Goal: Task Accomplishment & Management: Complete application form

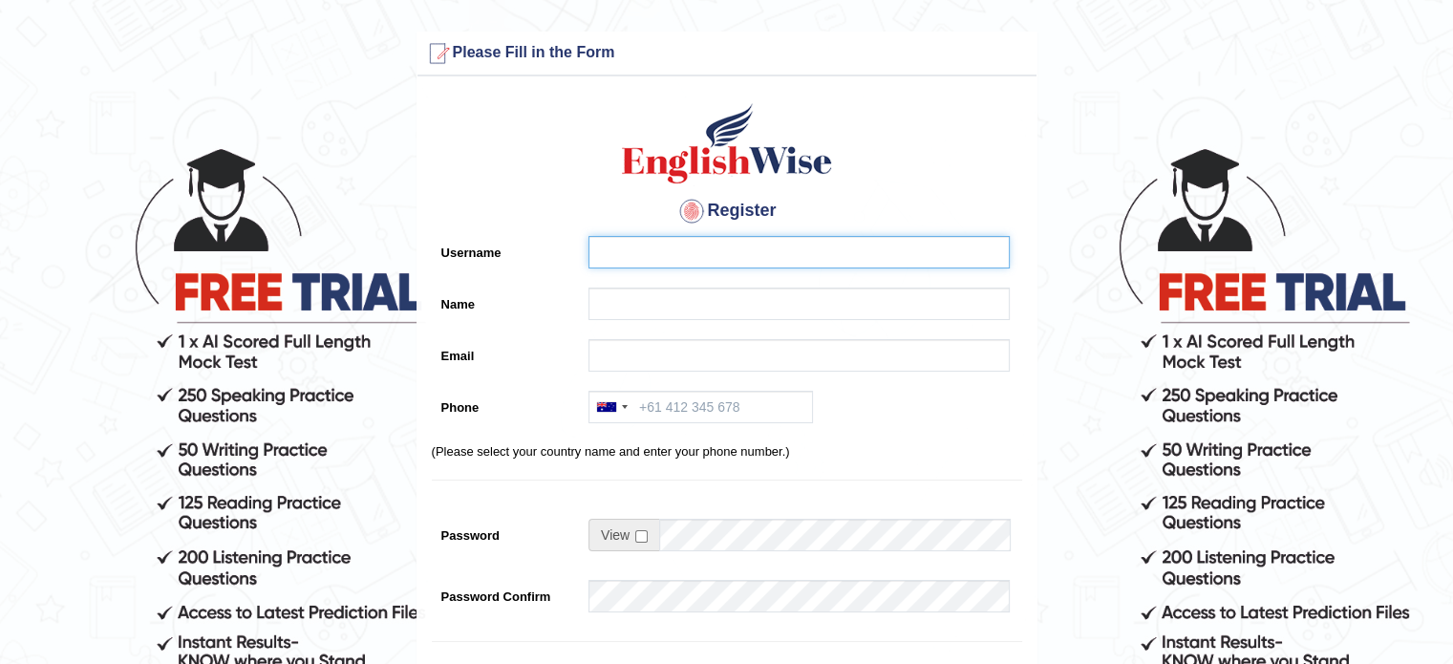
click at [674, 248] on input "Username" at bounding box center [798, 252] width 421 height 32
type input "[PERSON_NAME]"
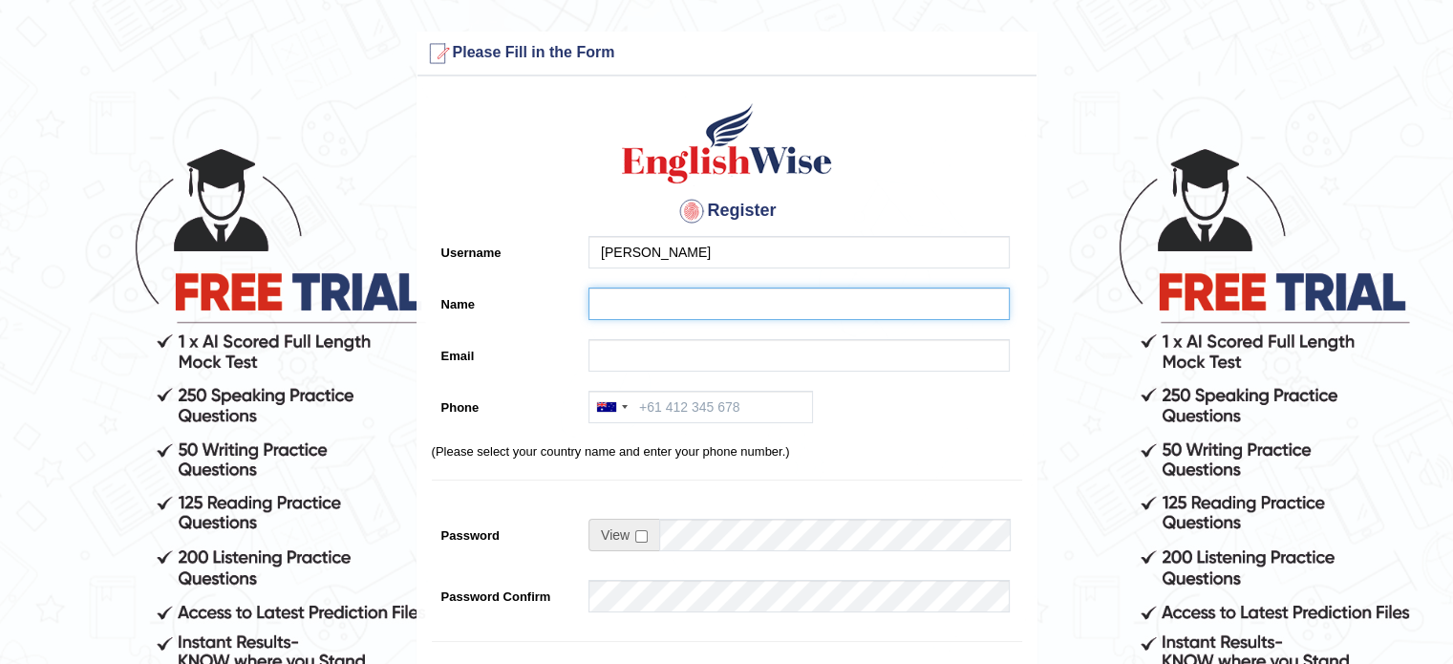
click at [621, 304] on input "Name" at bounding box center [798, 304] width 421 height 32
type input "Devrajsinh"
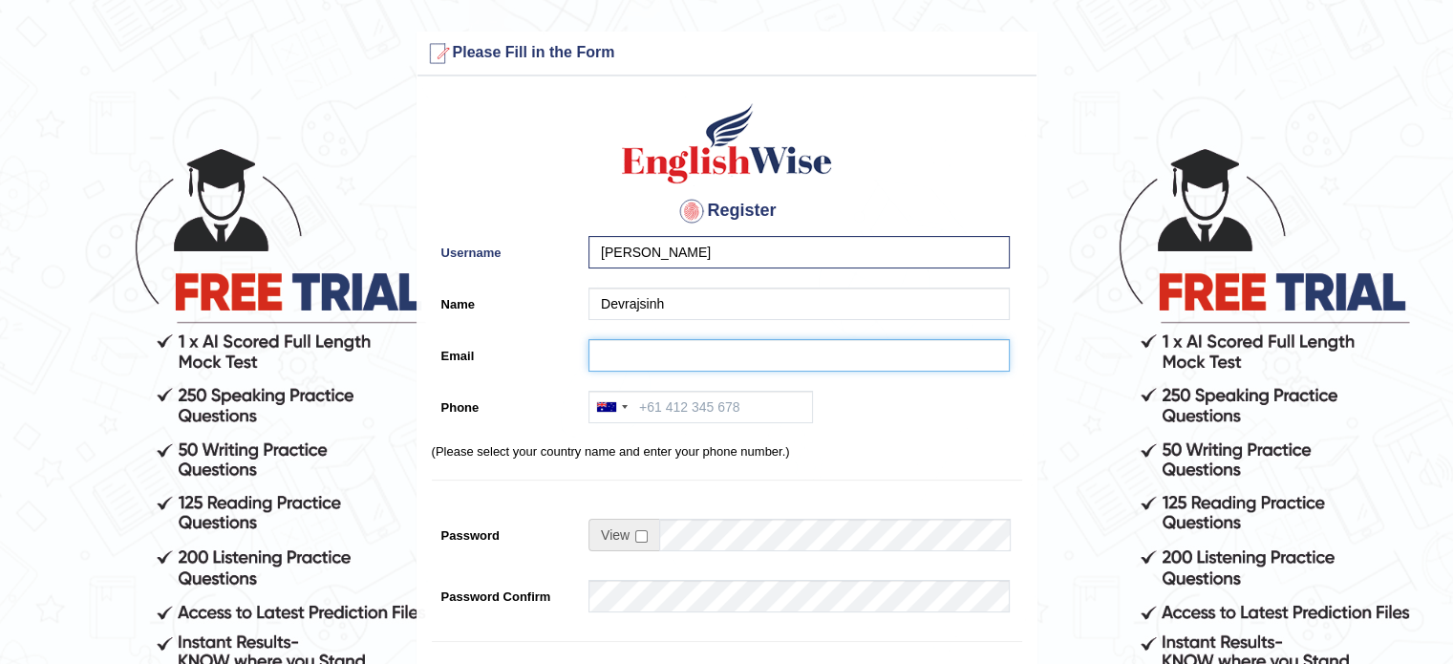
click at [611, 358] on input "Email" at bounding box center [798, 355] width 421 height 32
type input "[EMAIL_ADDRESS][DOMAIN_NAME]"
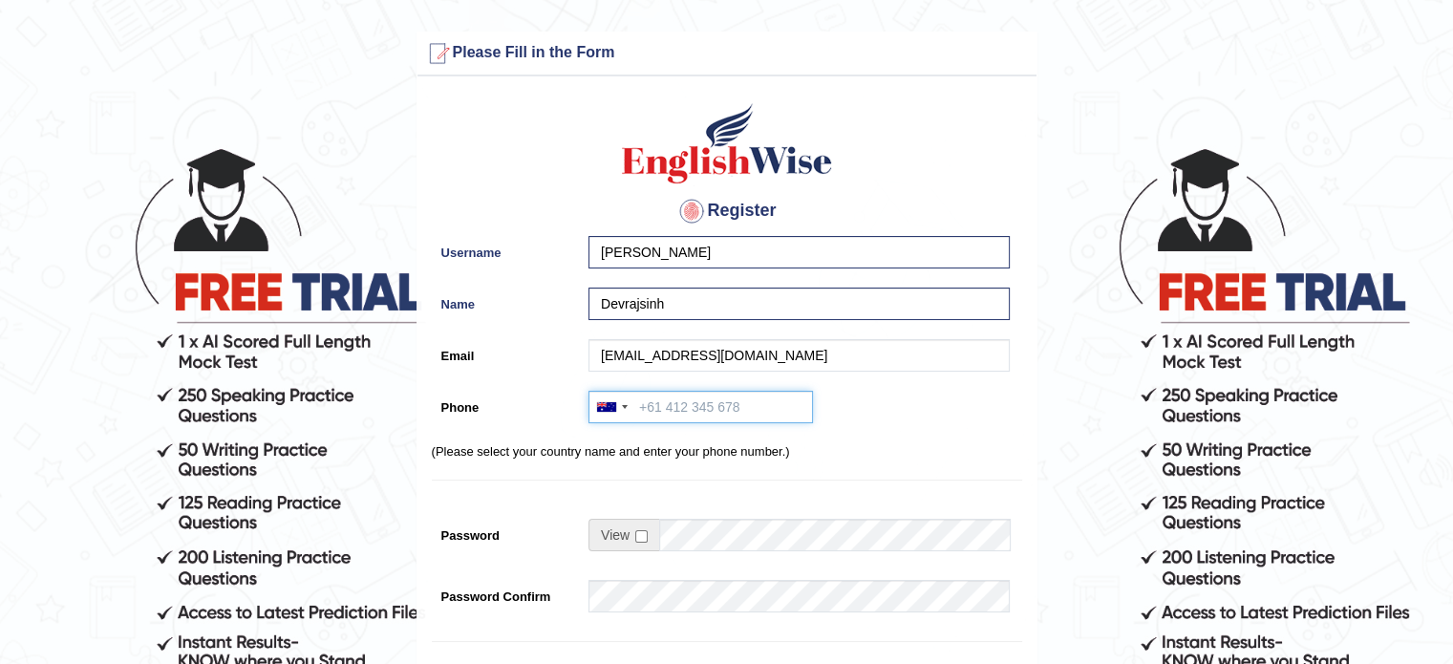
click at [716, 414] on input "Phone" at bounding box center [700, 407] width 224 height 32
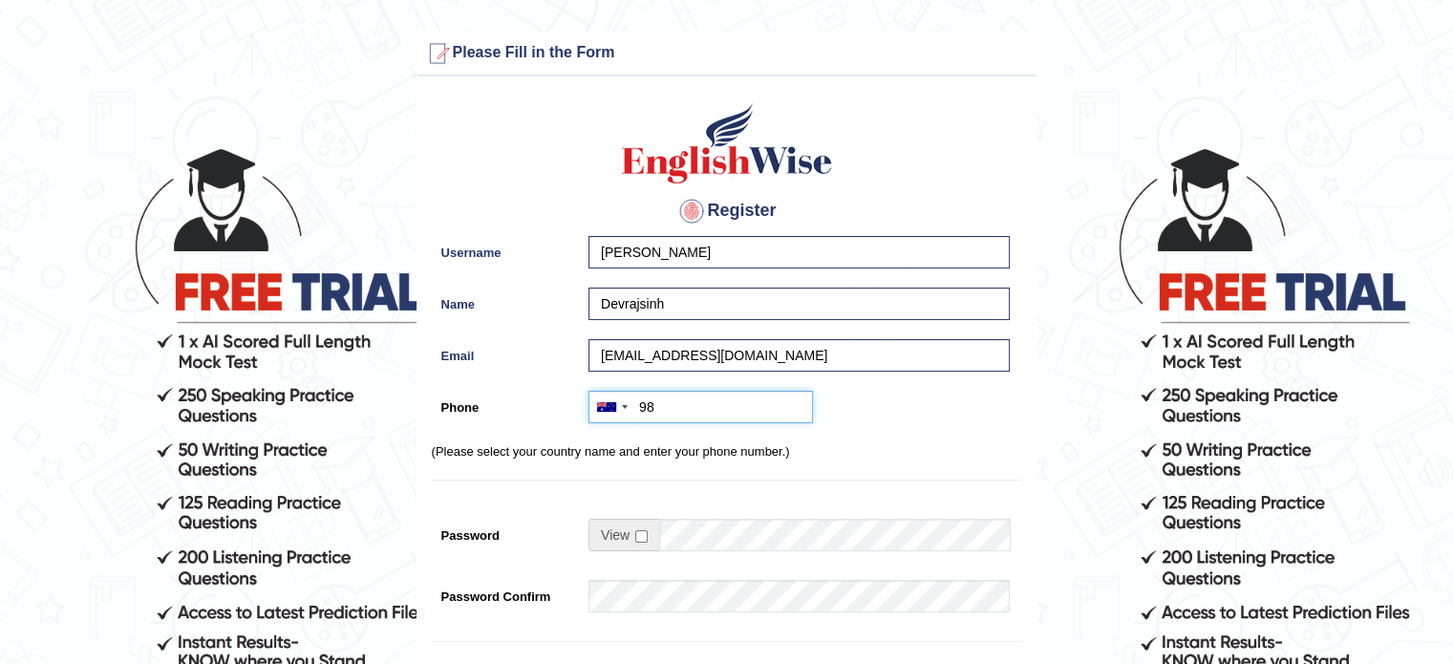
type input "9"
click at [622, 398] on div at bounding box center [611, 407] width 44 height 31
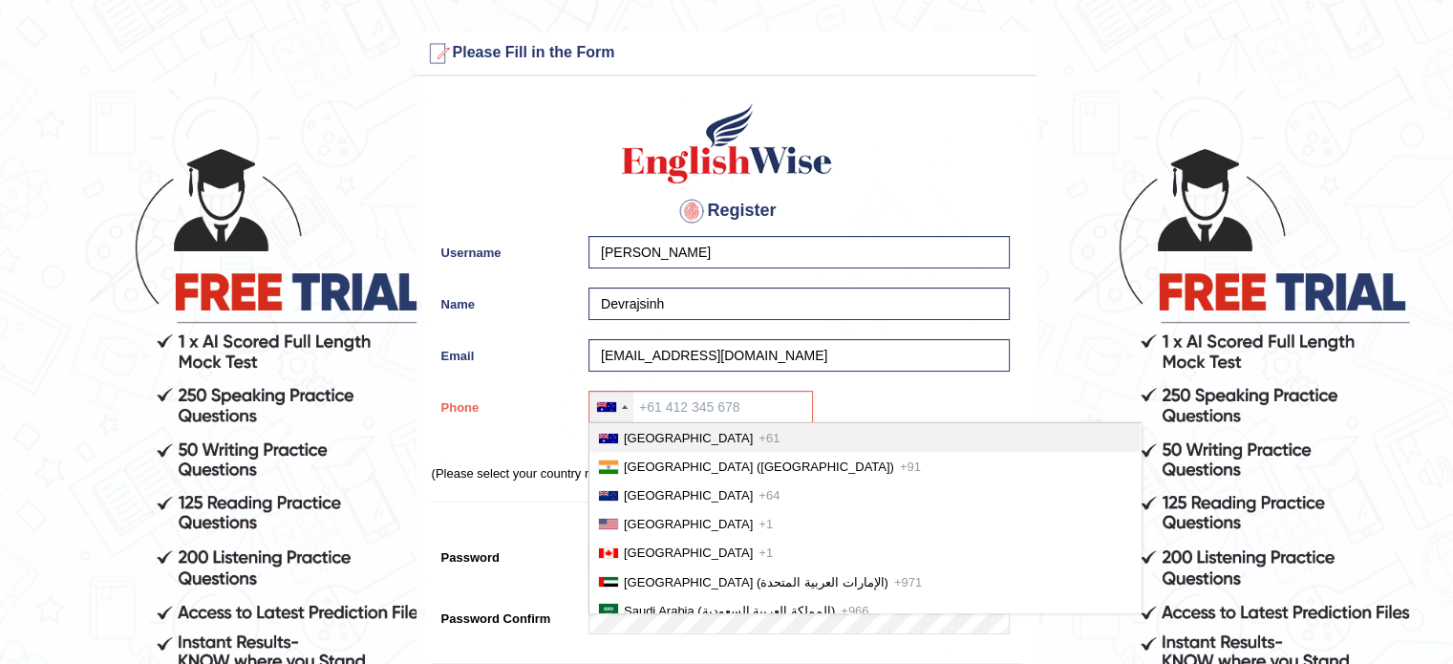
click at [622, 398] on div at bounding box center [611, 407] width 44 height 31
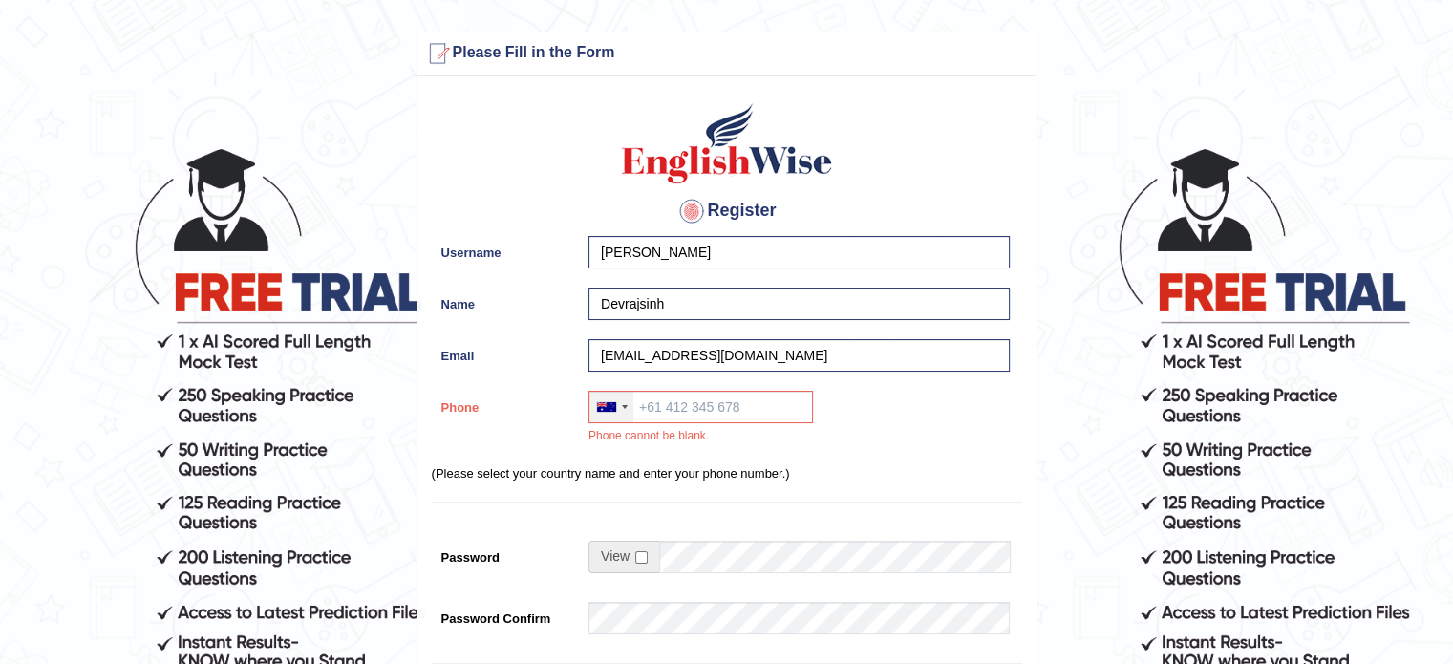
click at [628, 408] on div at bounding box center [611, 407] width 44 height 31
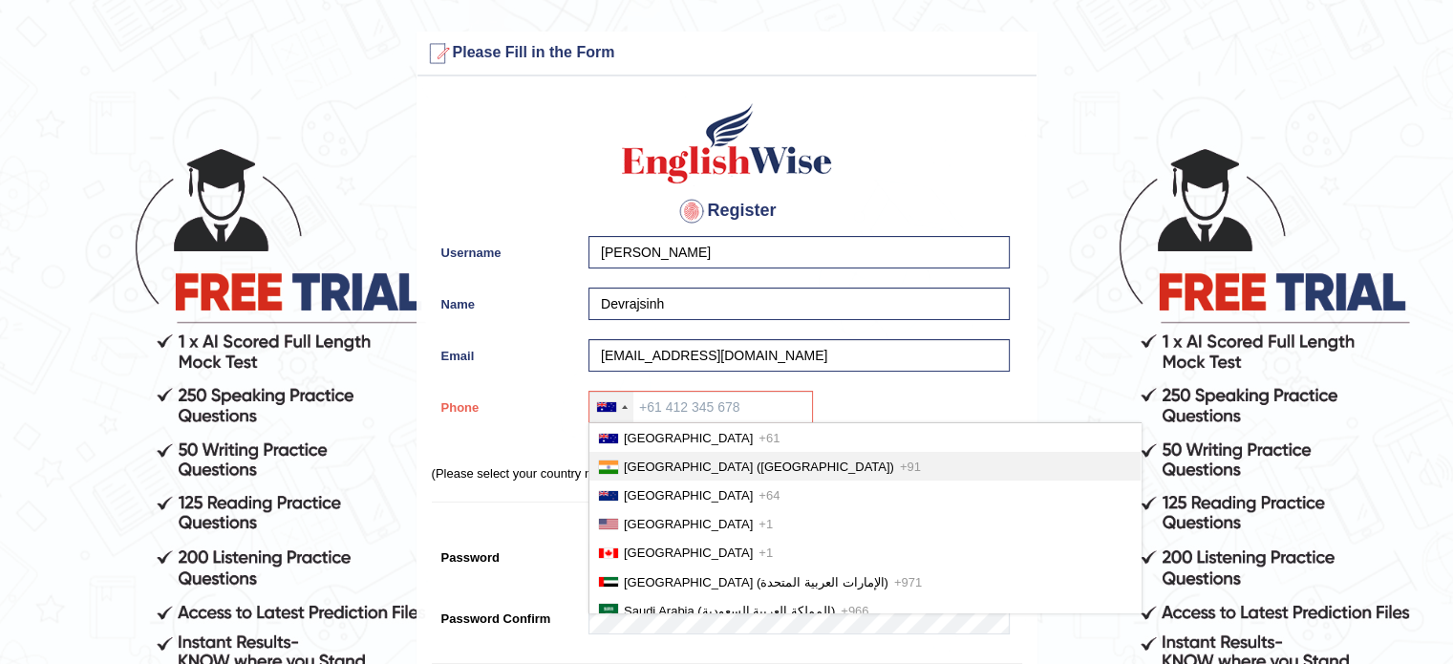
click at [657, 475] on li "[GEOGRAPHIC_DATA] ([GEOGRAPHIC_DATA]) +91" at bounding box center [864, 466] width 551 height 29
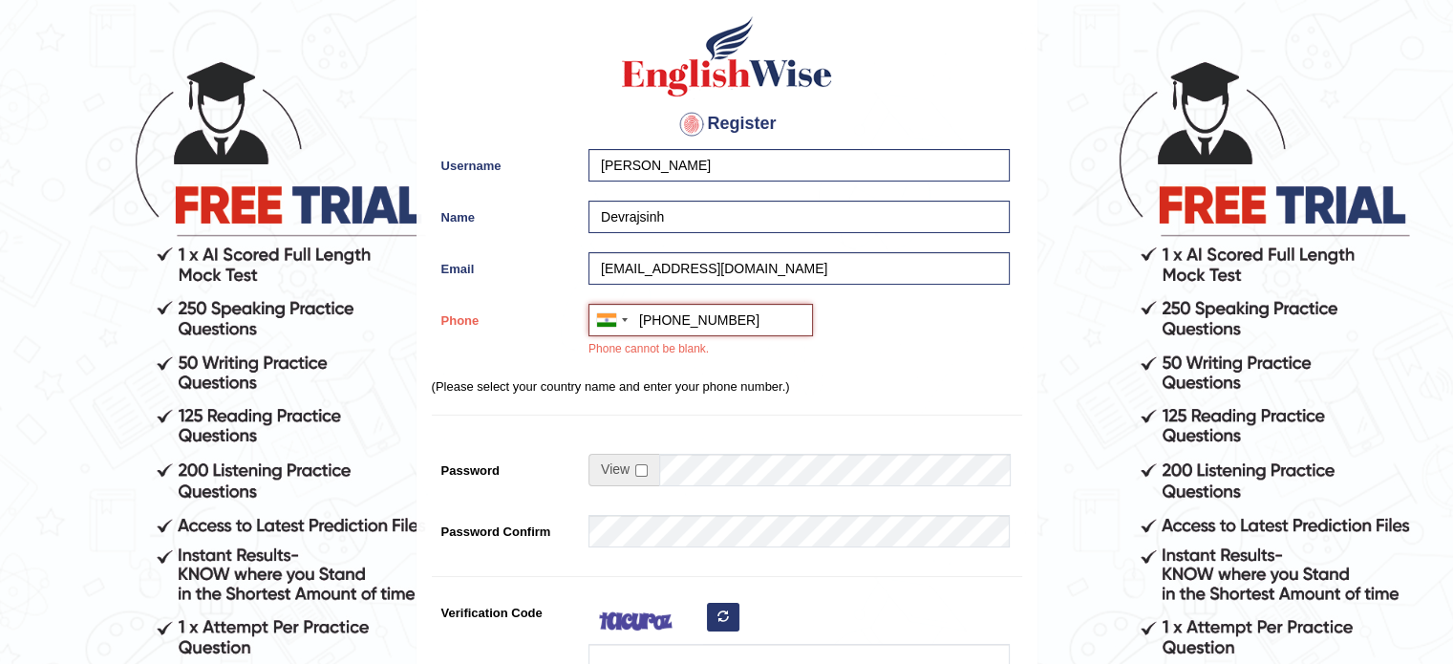
scroll to position [88, 0]
type input "[PHONE_NUMBER]"
click at [632, 400] on div "Register Username [GEOGRAPHIC_DATA] Name [GEOGRAPHIC_DATA] Email [EMAIL_ADDRESS…" at bounding box center [726, 408] width 619 height 820
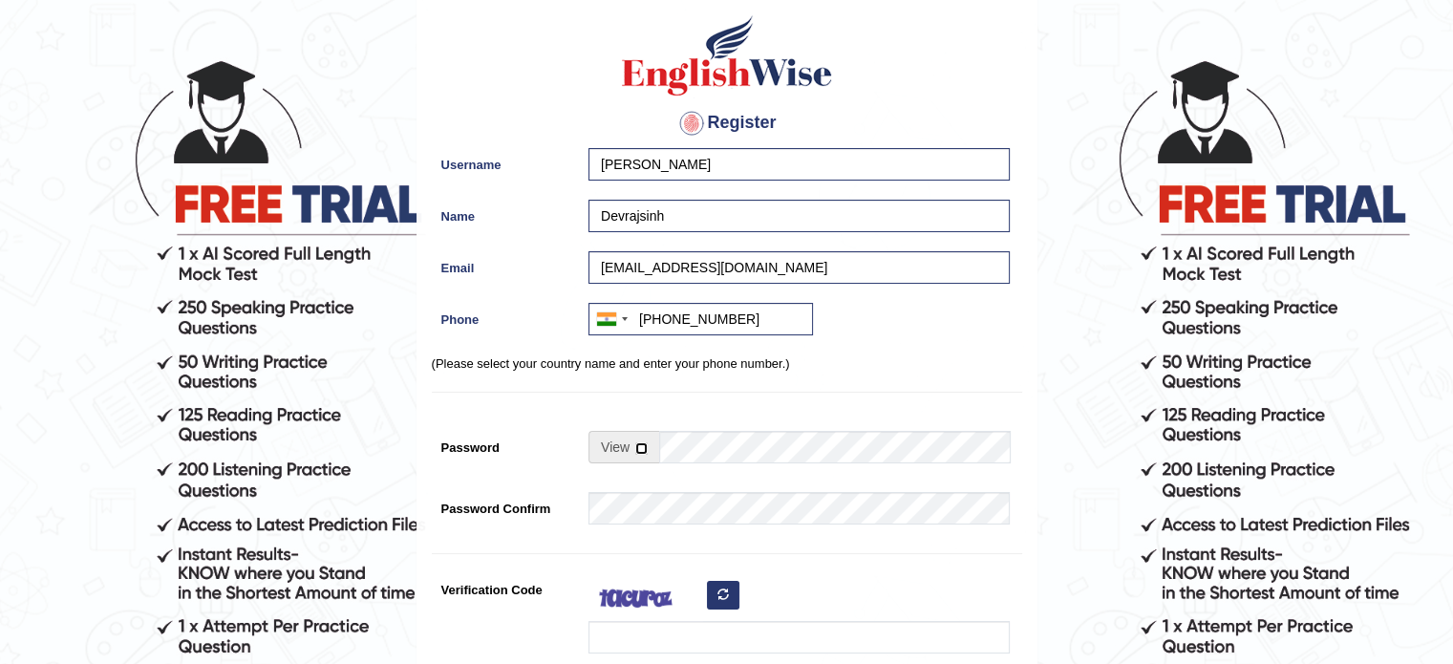
click at [635, 445] on input "checkbox" at bounding box center [641, 448] width 12 height 12
checkbox input "true"
click at [680, 450] on input "Password" at bounding box center [834, 447] width 351 height 32
drag, startPoint x: 805, startPoint y: 437, endPoint x: 728, endPoint y: 440, distance: 77.5
click at [728, 440] on input "Password" at bounding box center [834, 447] width 351 height 32
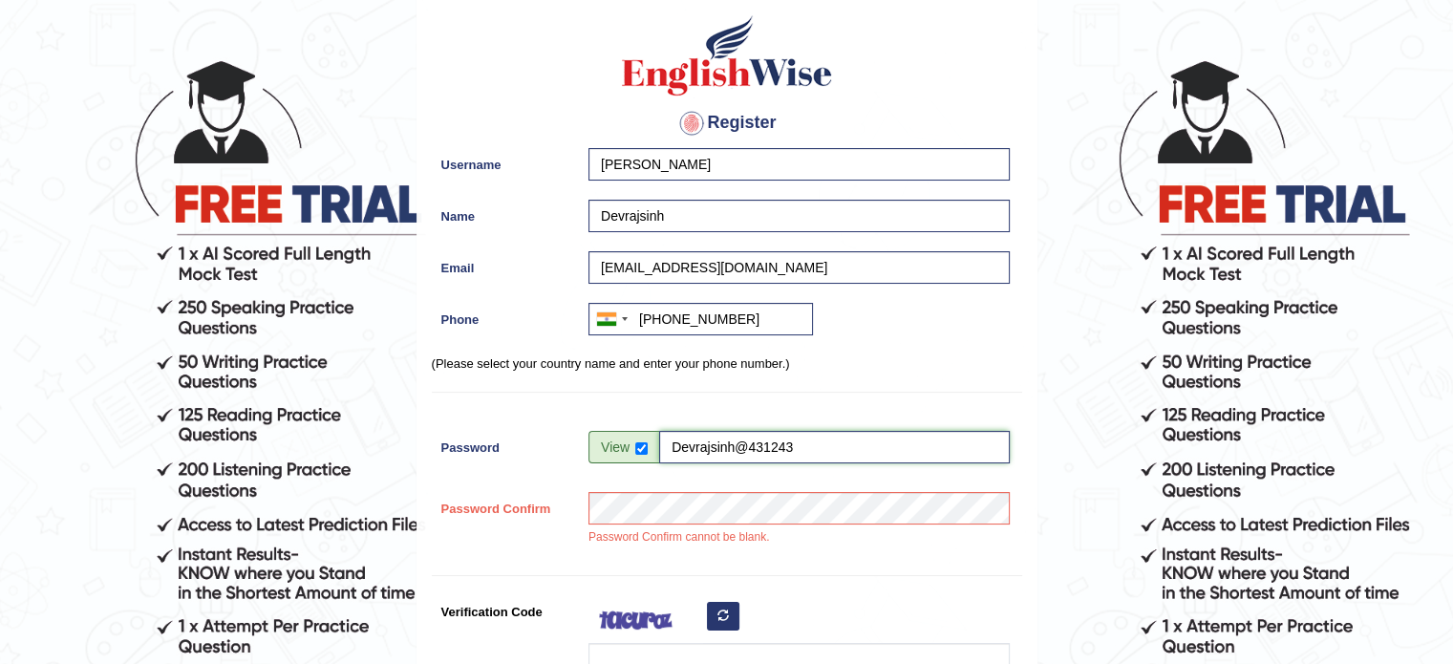
drag, startPoint x: 670, startPoint y: 449, endPoint x: 846, endPoint y: 438, distance: 177.0
click at [846, 438] on input "Devrajsinh@431243" at bounding box center [834, 447] width 351 height 32
type input "C"
type input "Devrajsinh@431243"
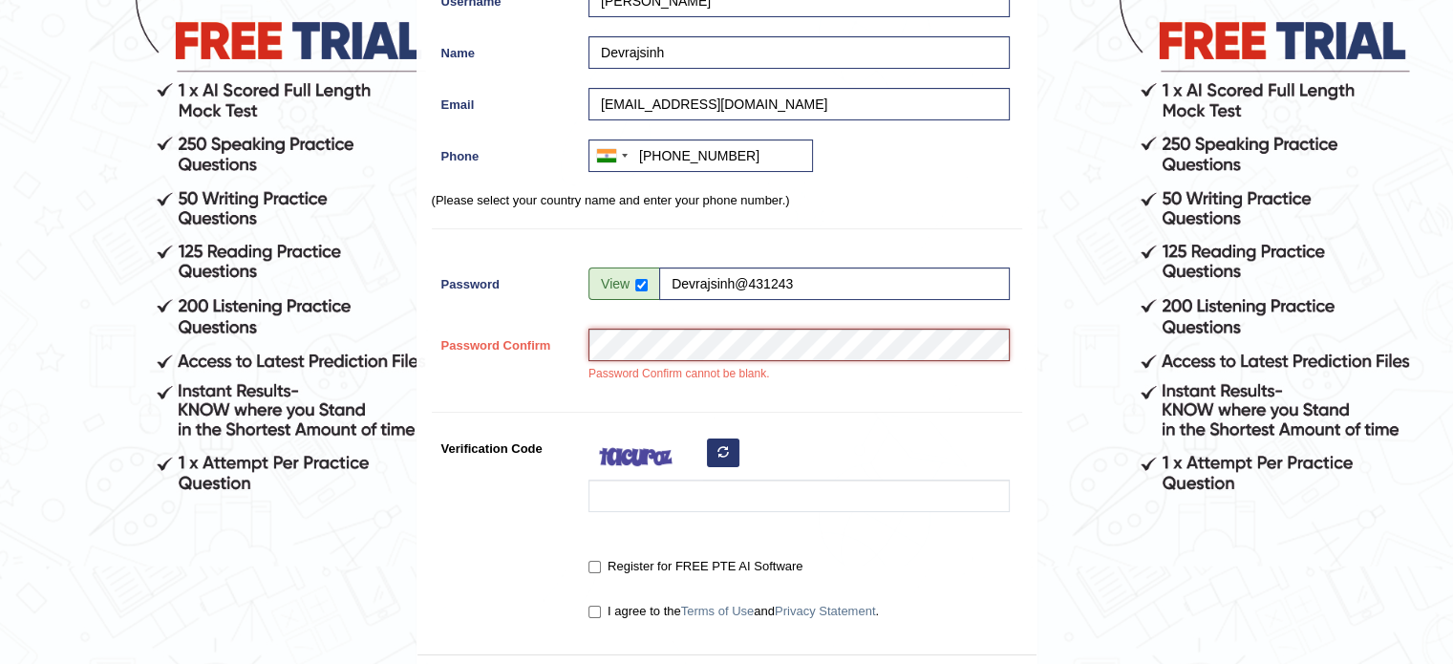
scroll to position [258, 0]
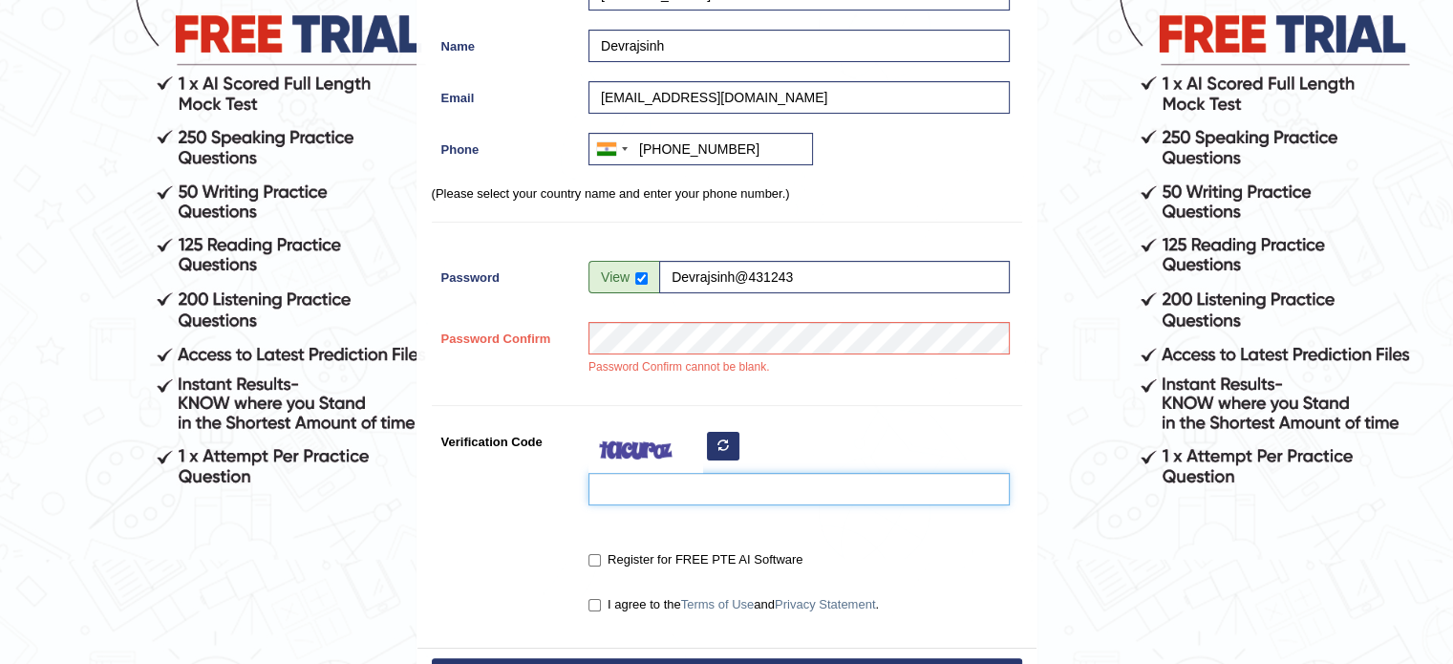
click at [676, 488] on input "Verification Code" at bounding box center [798, 489] width 421 height 32
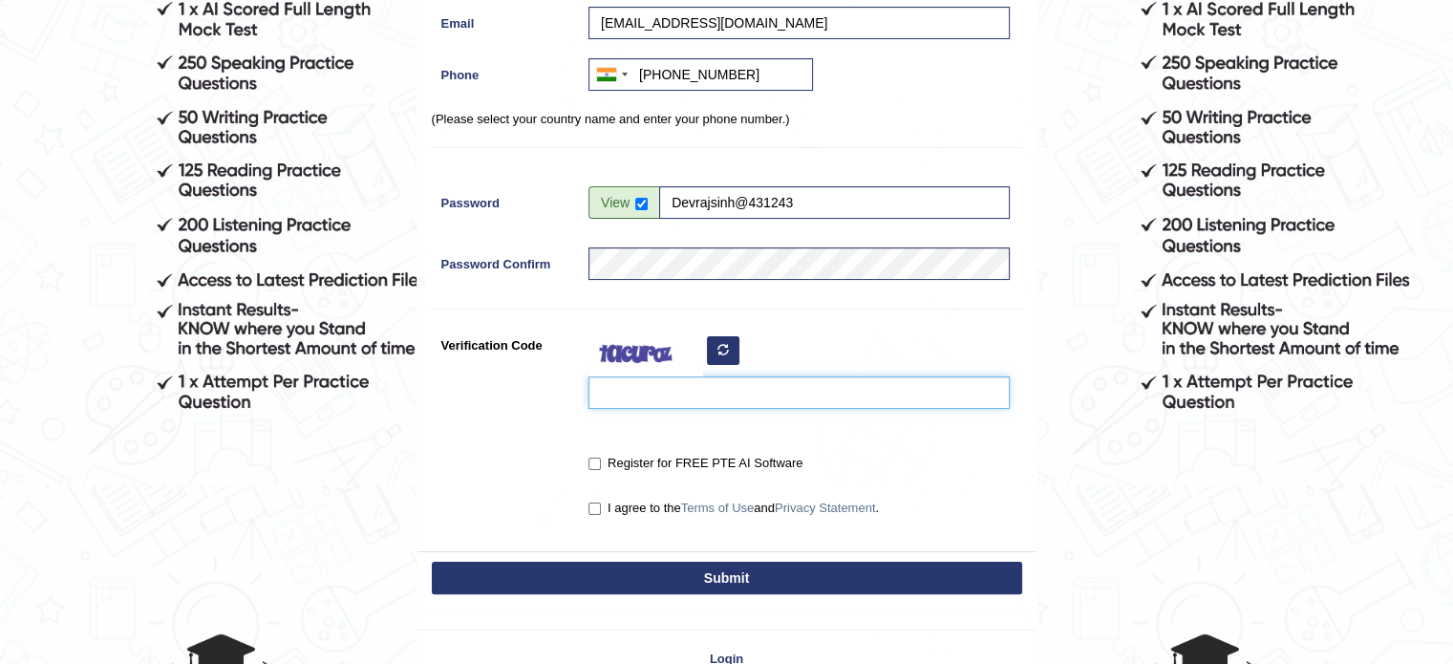
scroll to position [332, 0]
click at [650, 458] on label "Register for FREE PTE AI Software" at bounding box center [695, 463] width 214 height 19
click at [601, 458] on input "Register for FREE PTE AI Software" at bounding box center [594, 464] width 12 height 12
checkbox input "true"
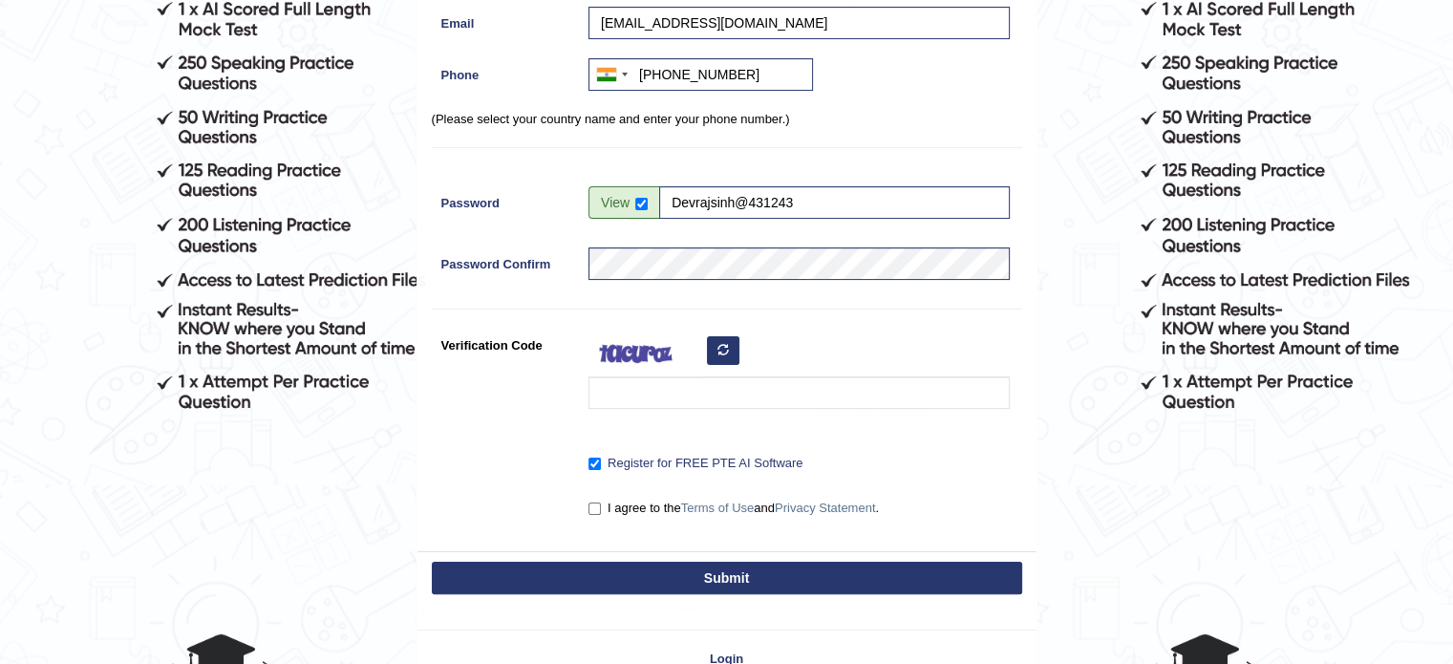
click at [622, 503] on label "I agree to the Terms of Use and Privacy Statement ." at bounding box center [733, 508] width 290 height 19
click at [601, 503] on input "I agree to the Terms of Use and Privacy Statement ." at bounding box center [594, 508] width 12 height 12
checkbox input "true"
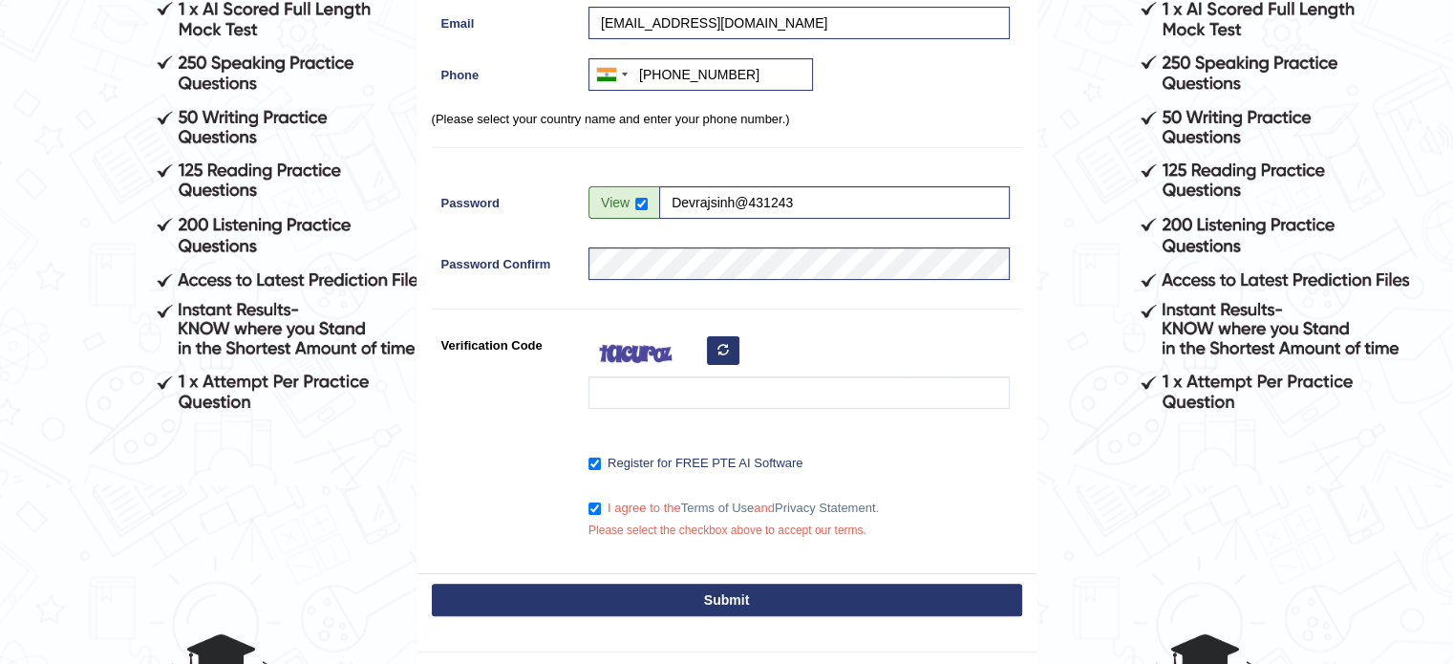
click at [624, 607] on button "Submit" at bounding box center [727, 600] width 590 height 32
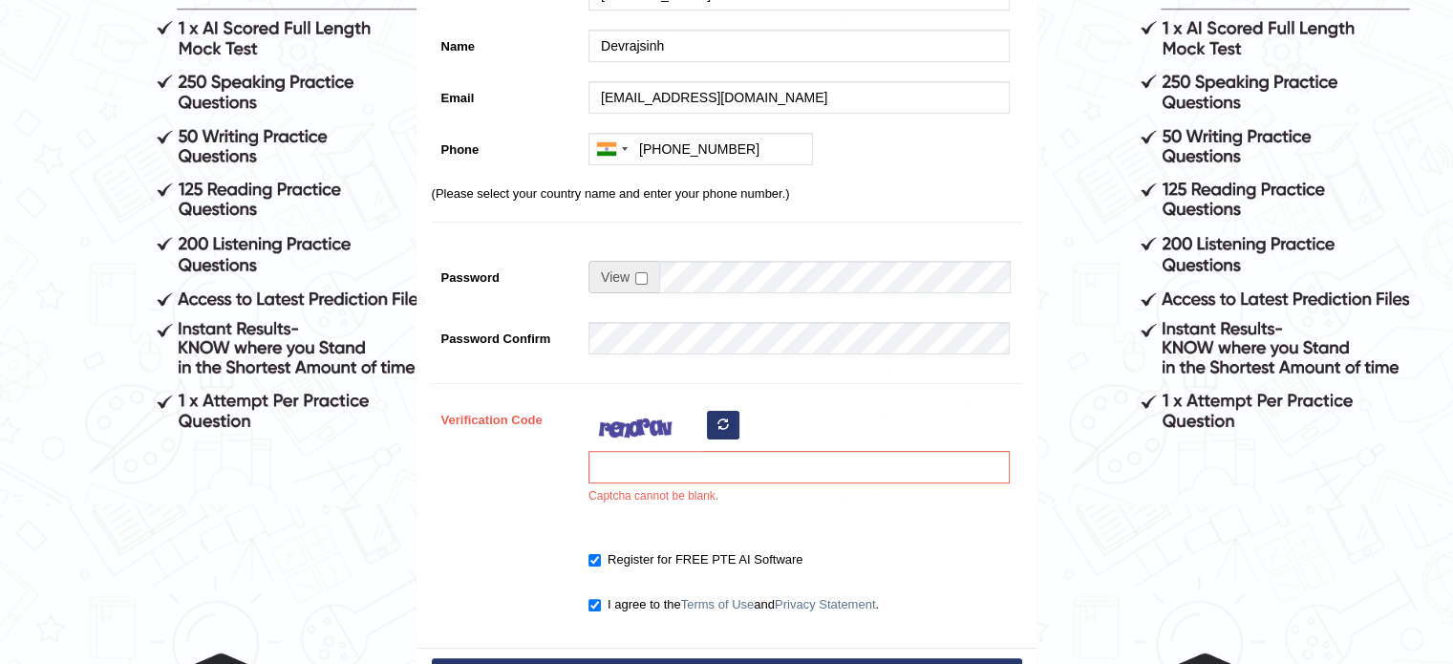
scroll to position [319, 0]
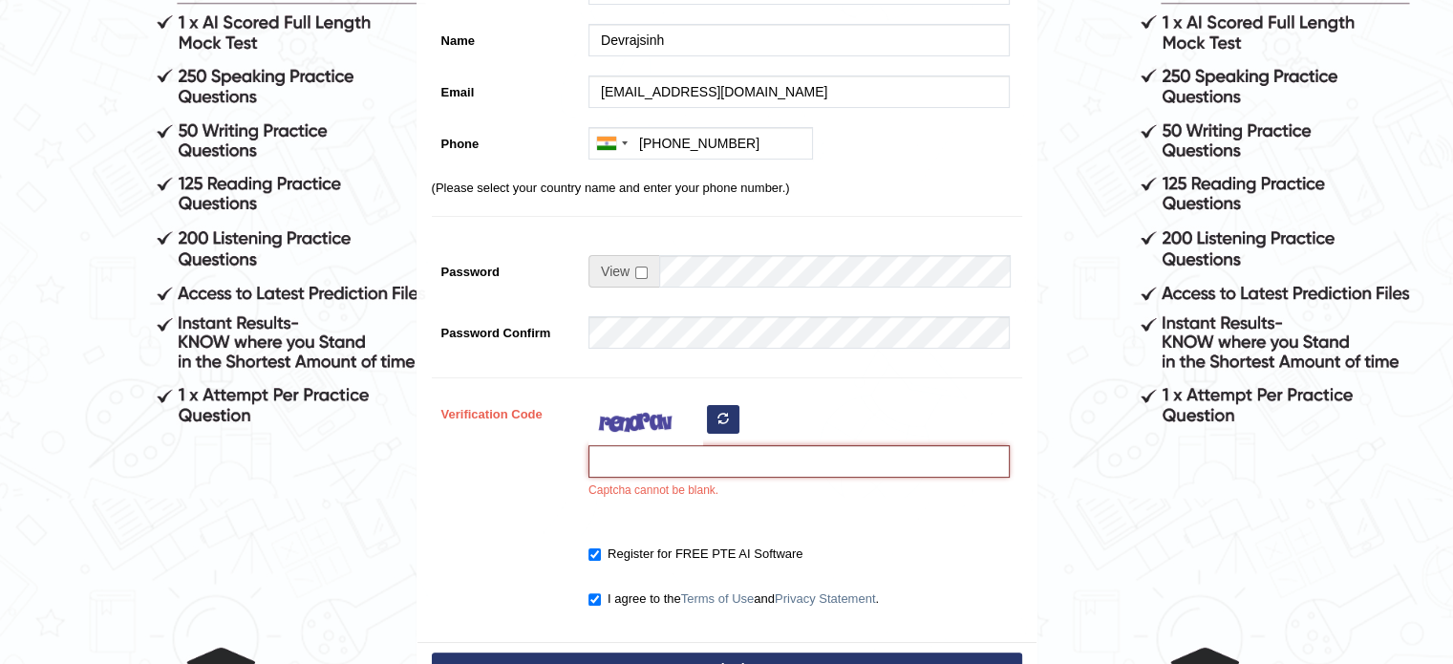
click at [699, 462] on input "Verification Code" at bounding box center [798, 461] width 421 height 32
click at [791, 395] on div "Register Username [GEOGRAPHIC_DATA] Name [GEOGRAPHIC_DATA] Email [EMAIL_ADDRESS…" at bounding box center [726, 232] width 619 height 820
click at [684, 458] on input "X" at bounding box center [798, 461] width 421 height 32
click at [780, 397] on div "Xd Captcha cannot be blank." at bounding box center [794, 453] width 431 height 112
click at [673, 472] on input "Xd" at bounding box center [798, 461] width 421 height 32
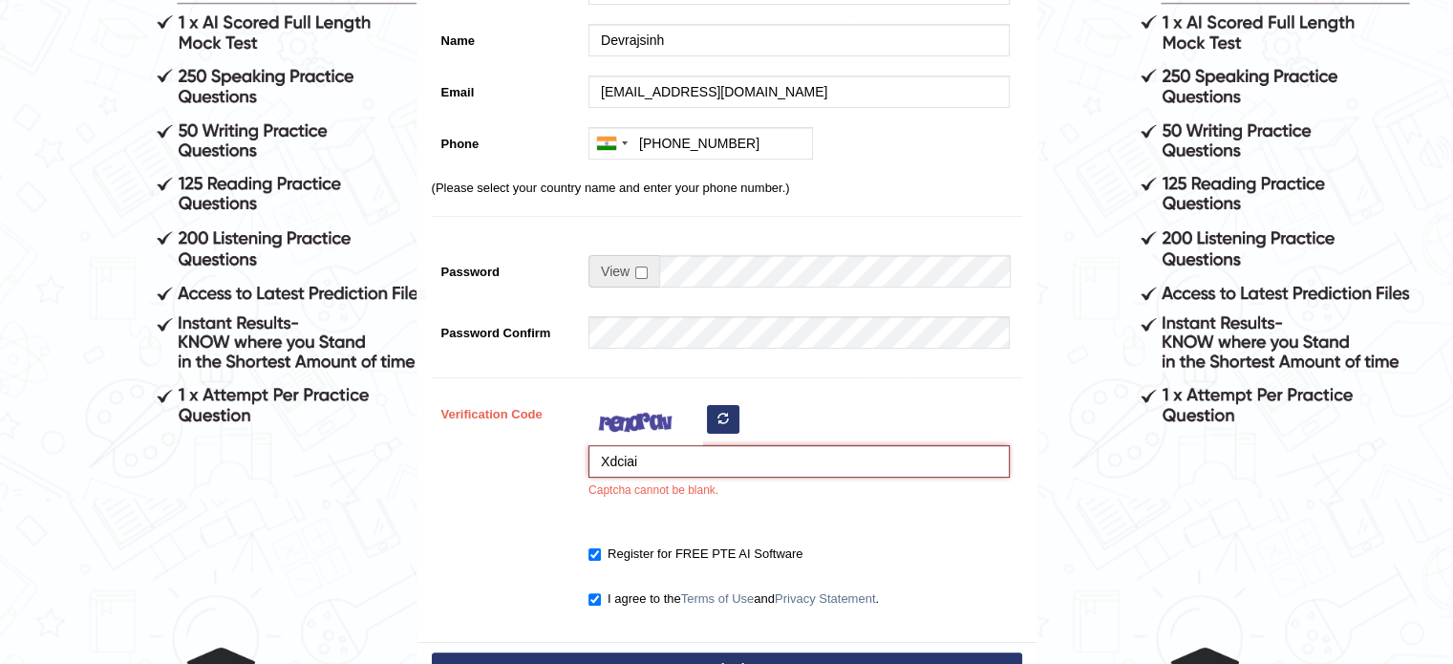
type input "Xdciai"
click at [432, 652] on button "Submit" at bounding box center [727, 668] width 590 height 32
type input "[PHONE_NUMBER]"
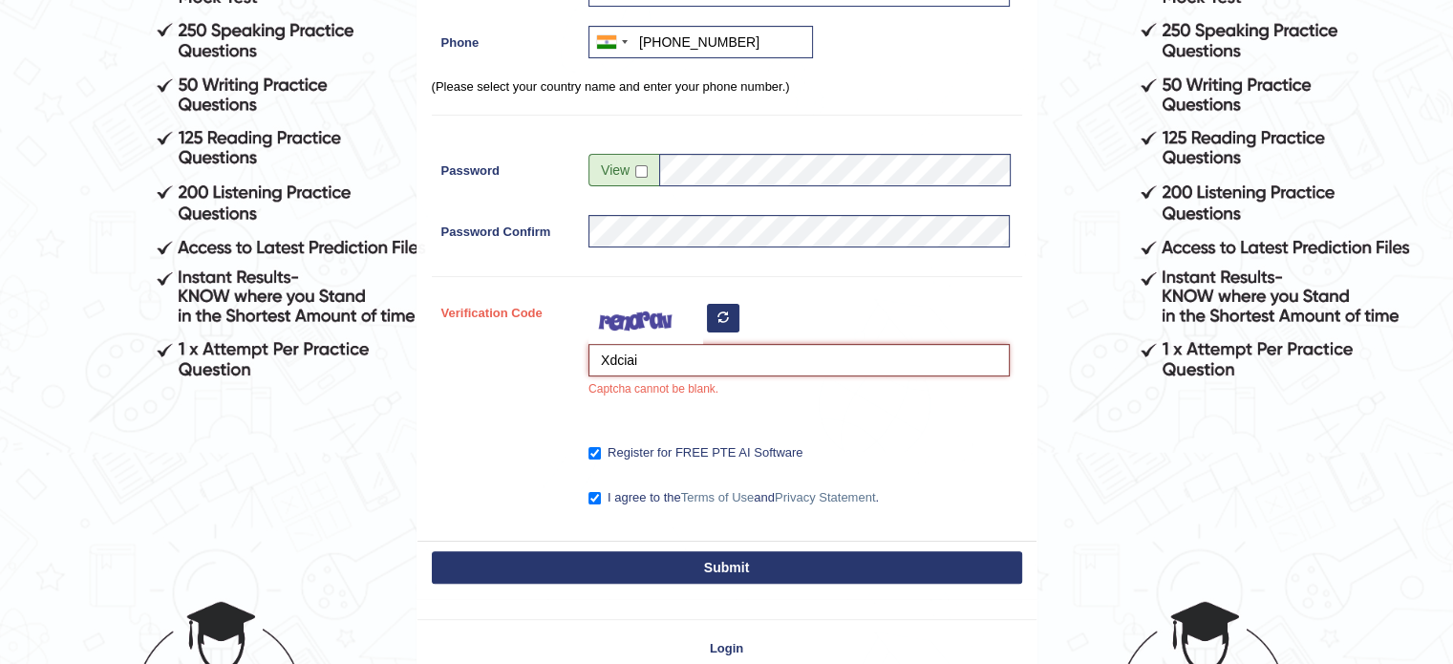
scroll to position [369, 0]
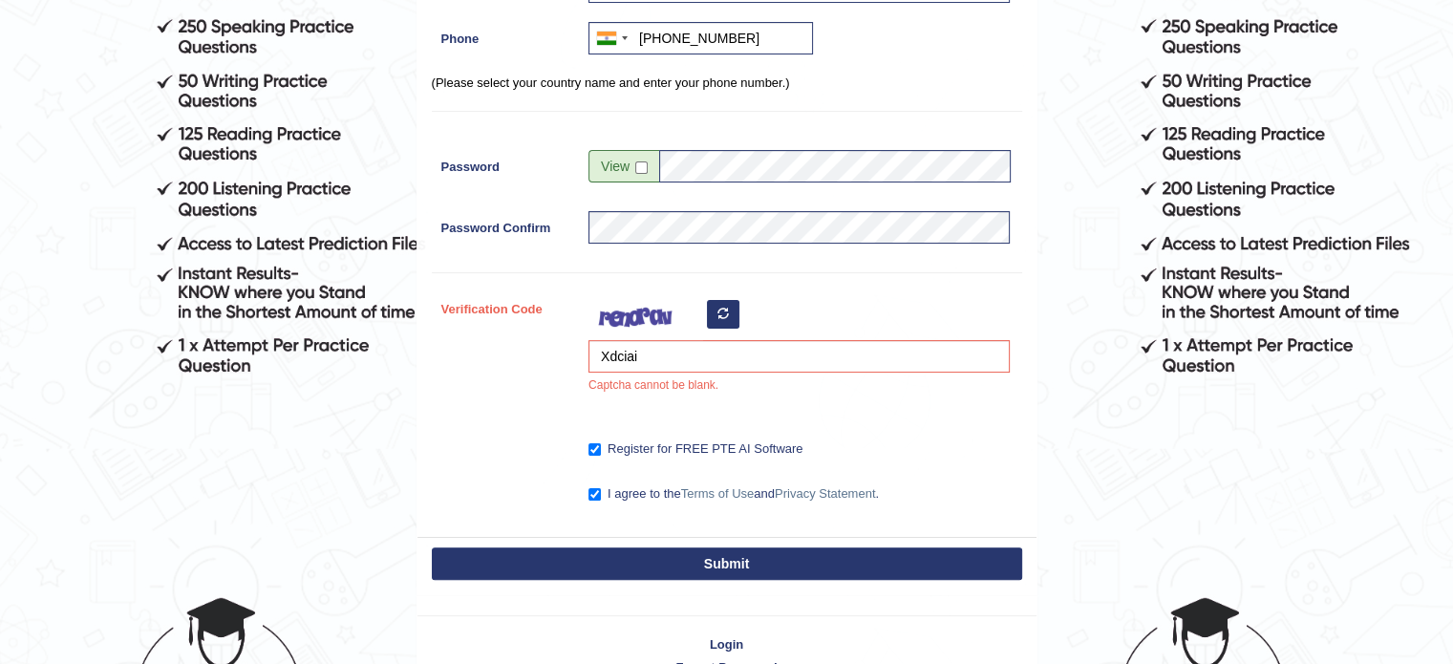
click at [661, 557] on button "Submit" at bounding box center [727, 563] width 590 height 32
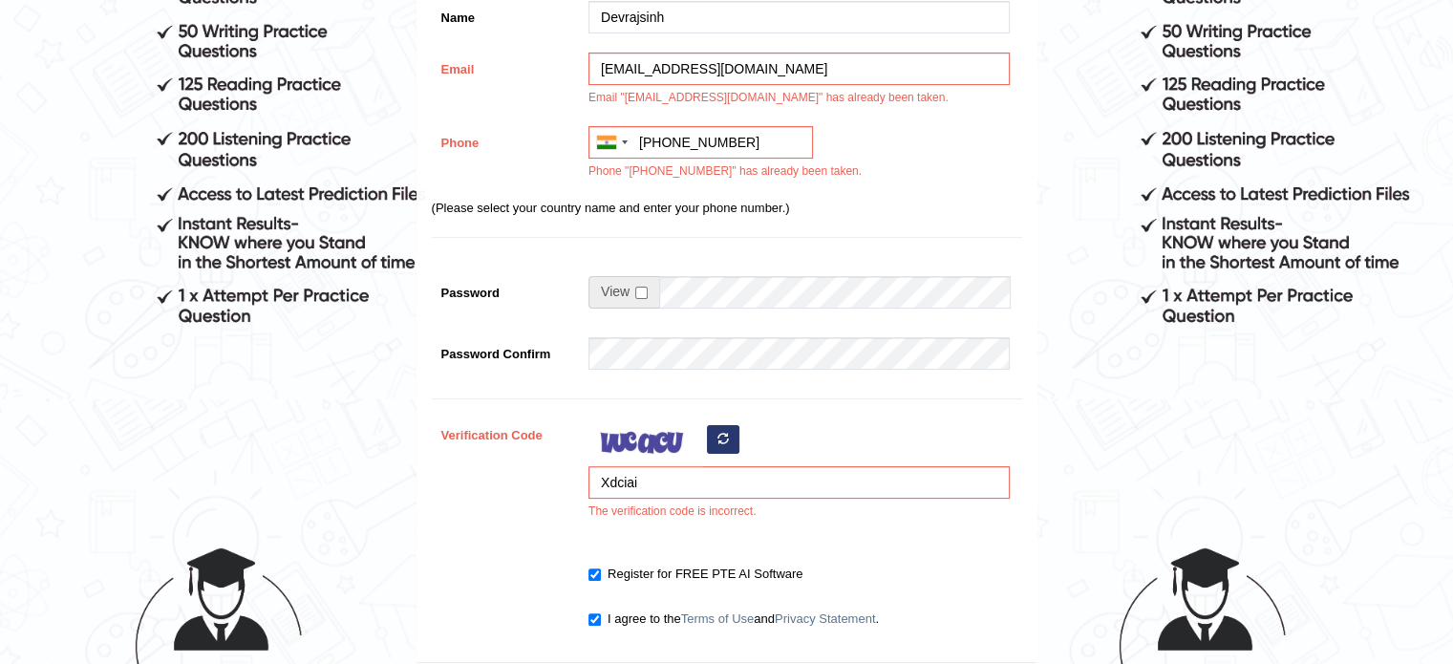
scroll to position [420, 0]
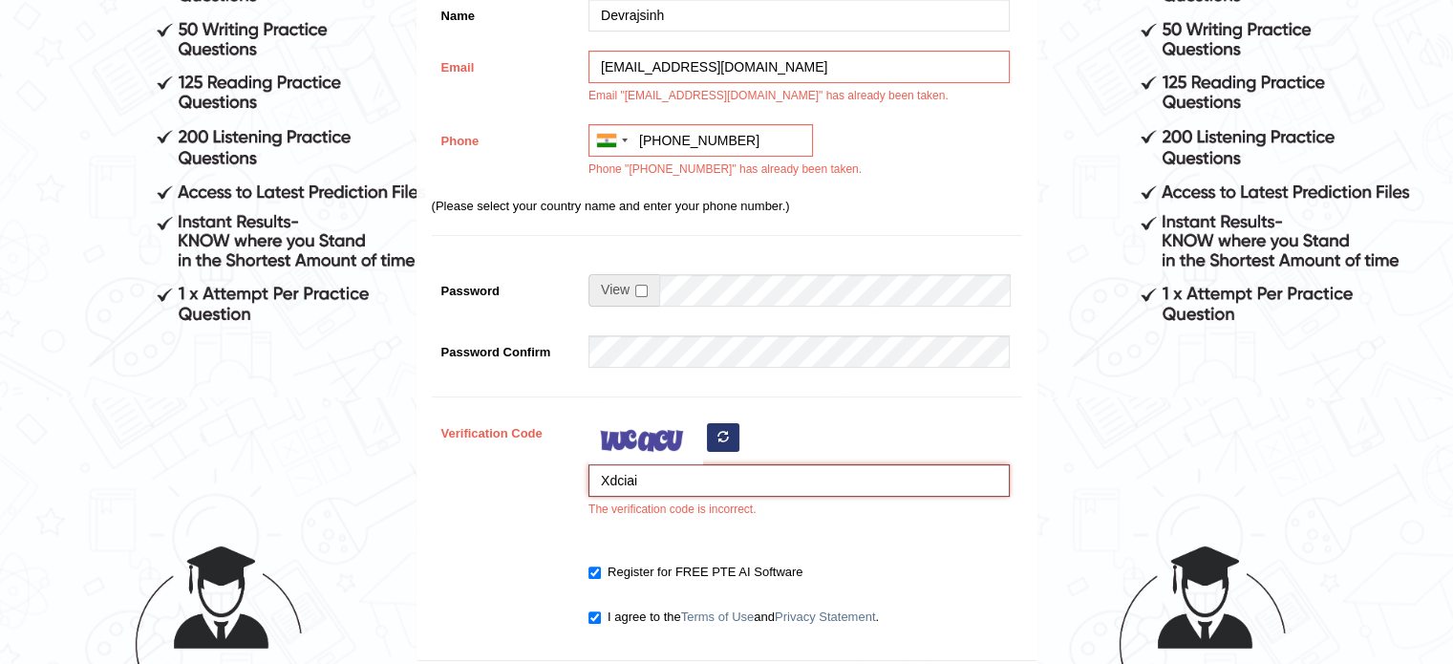
click at [677, 482] on input "Xdciai" at bounding box center [798, 480] width 421 height 32
drag, startPoint x: 658, startPoint y: 479, endPoint x: 587, endPoint y: 478, distance: 71.7
click at [587, 478] on div "Xdciai The verification code is incorrect." at bounding box center [794, 473] width 431 height 112
type input "G"
click at [537, 502] on div "Verification Code g The verification code is incorrect." at bounding box center [727, 473] width 590 height 112
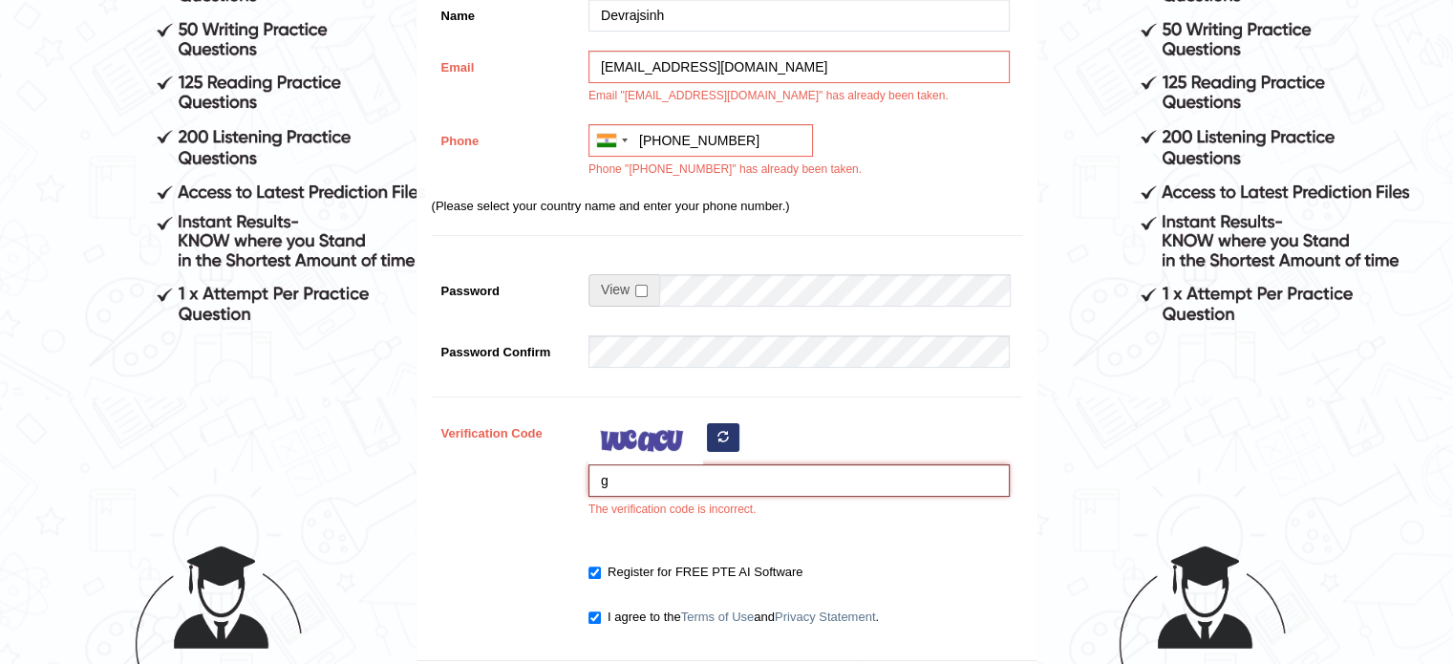
click at [648, 484] on input "g" at bounding box center [798, 480] width 421 height 32
click at [520, 523] on div "Verification Code gaba The verification code is incorrect." at bounding box center [727, 473] width 590 height 112
click at [652, 484] on input "gaba" at bounding box center [798, 480] width 421 height 32
type input "gabawo"
click at [480, 539] on div at bounding box center [727, 542] width 590 height 10
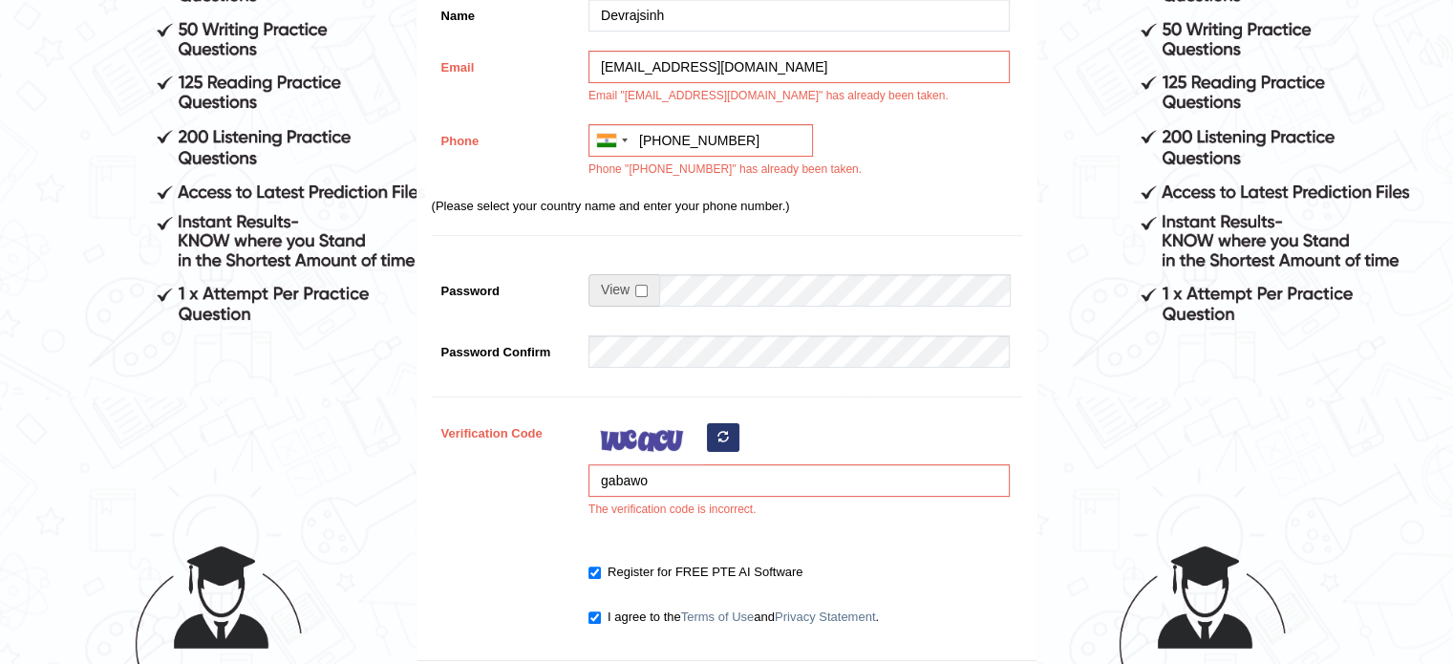
scroll to position [535, 0]
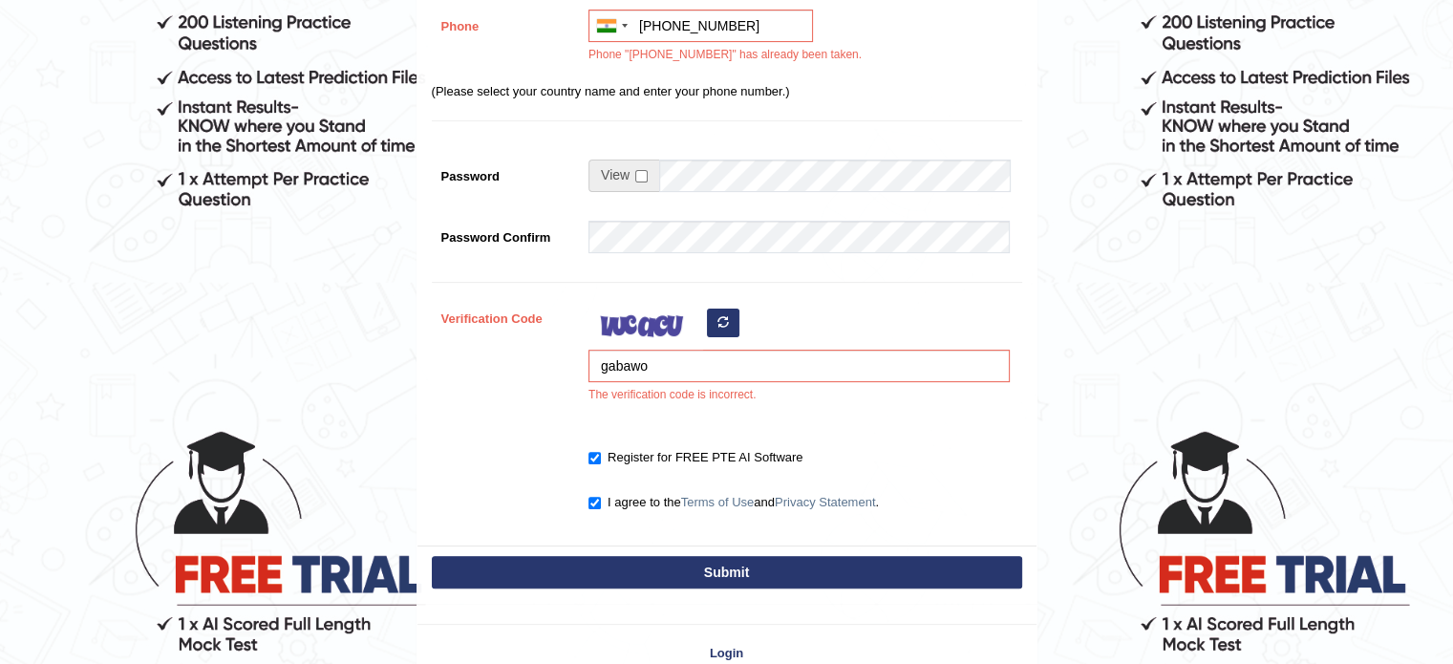
click at [677, 566] on button "Submit" at bounding box center [727, 572] width 590 height 32
type input "[PHONE_NUMBER]"
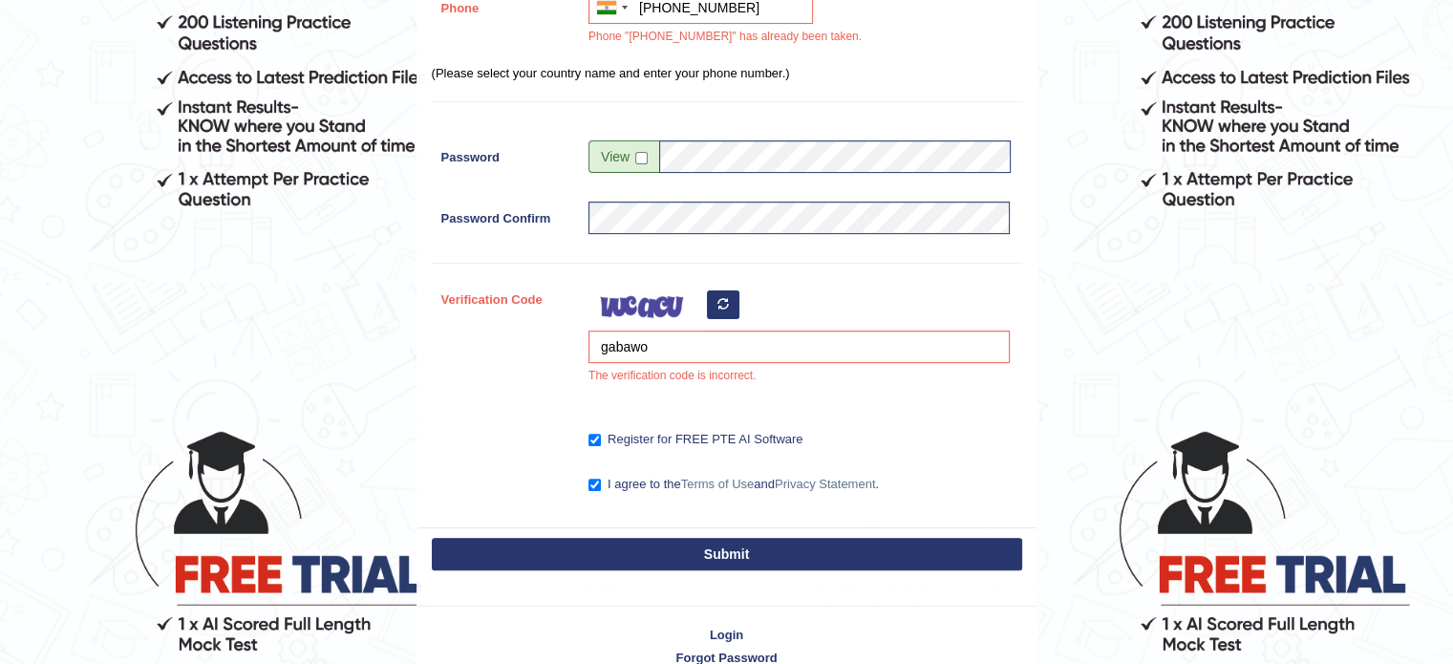
scroll to position [328, 0]
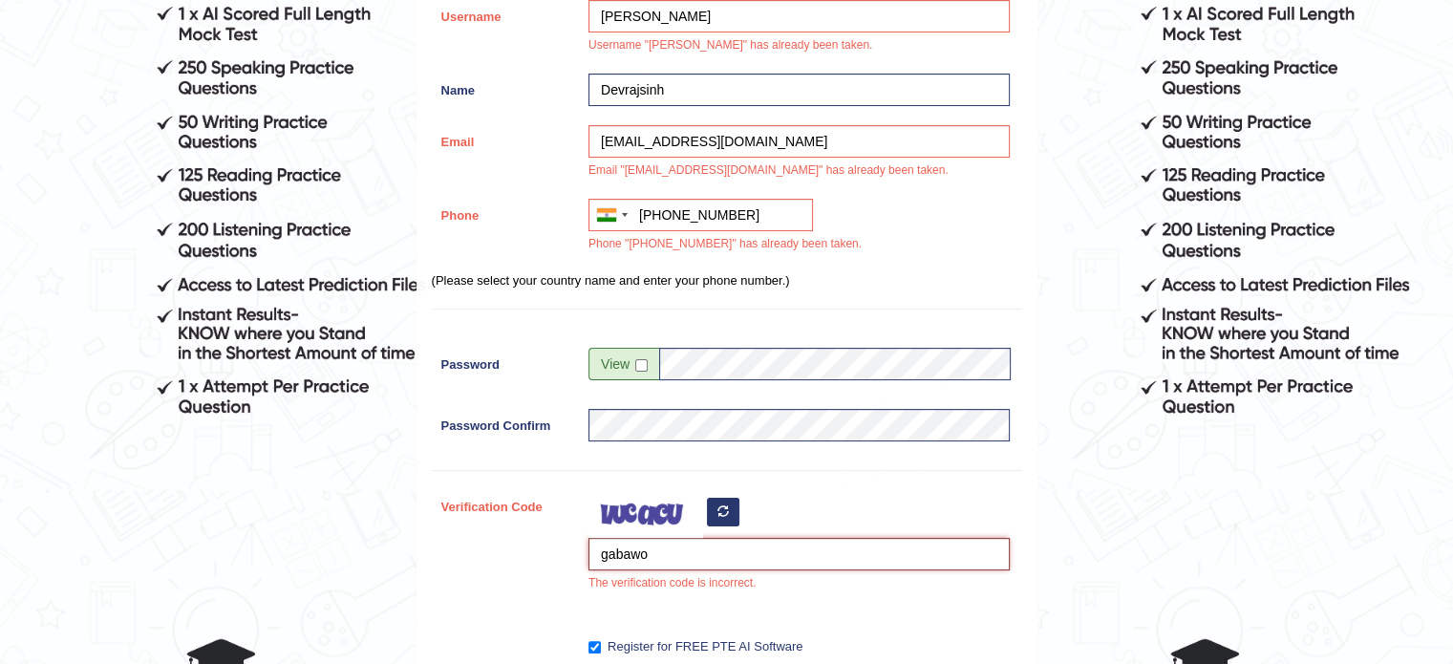
drag, startPoint x: 652, startPoint y: 561, endPoint x: 587, endPoint y: 561, distance: 65.9
click at [587, 561] on div "gabawo The verification code is incorrect." at bounding box center [794, 546] width 431 height 112
click at [495, 571] on div "Verification Code gd The verification code is incorrect." at bounding box center [727, 546] width 590 height 112
click at [646, 549] on input "gd" at bounding box center [798, 554] width 421 height 32
click at [508, 550] on div "Verification Code gdba The verification code is incorrect." at bounding box center [727, 546] width 590 height 112
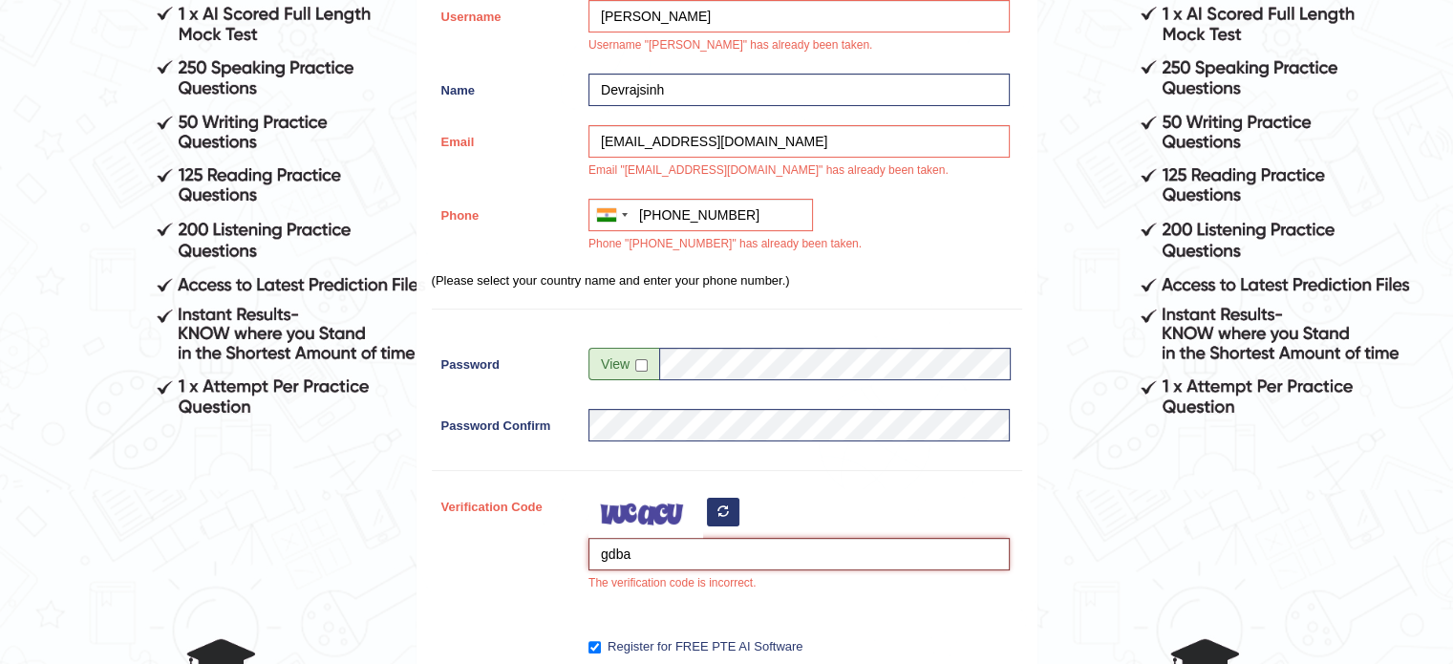
click at [652, 545] on input "gdba" at bounding box center [798, 554] width 421 height 32
type input "gdbawo"
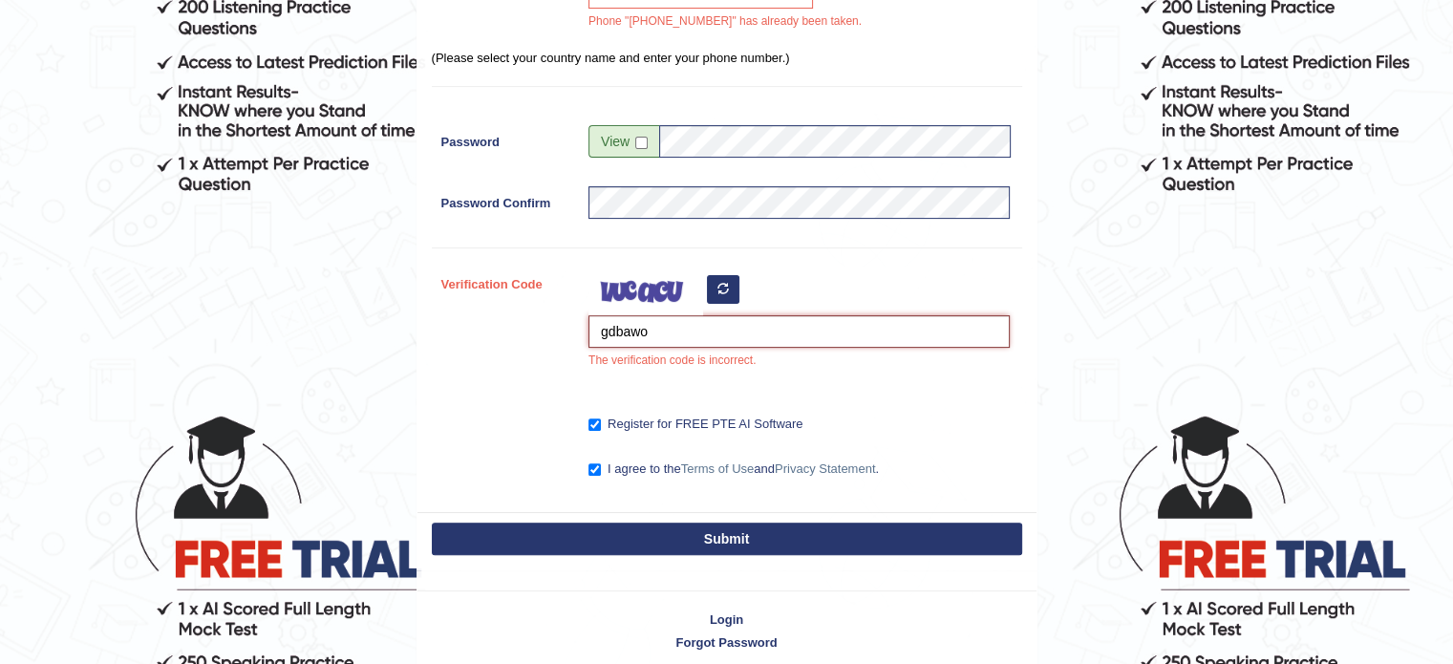
scroll to position [554, 0]
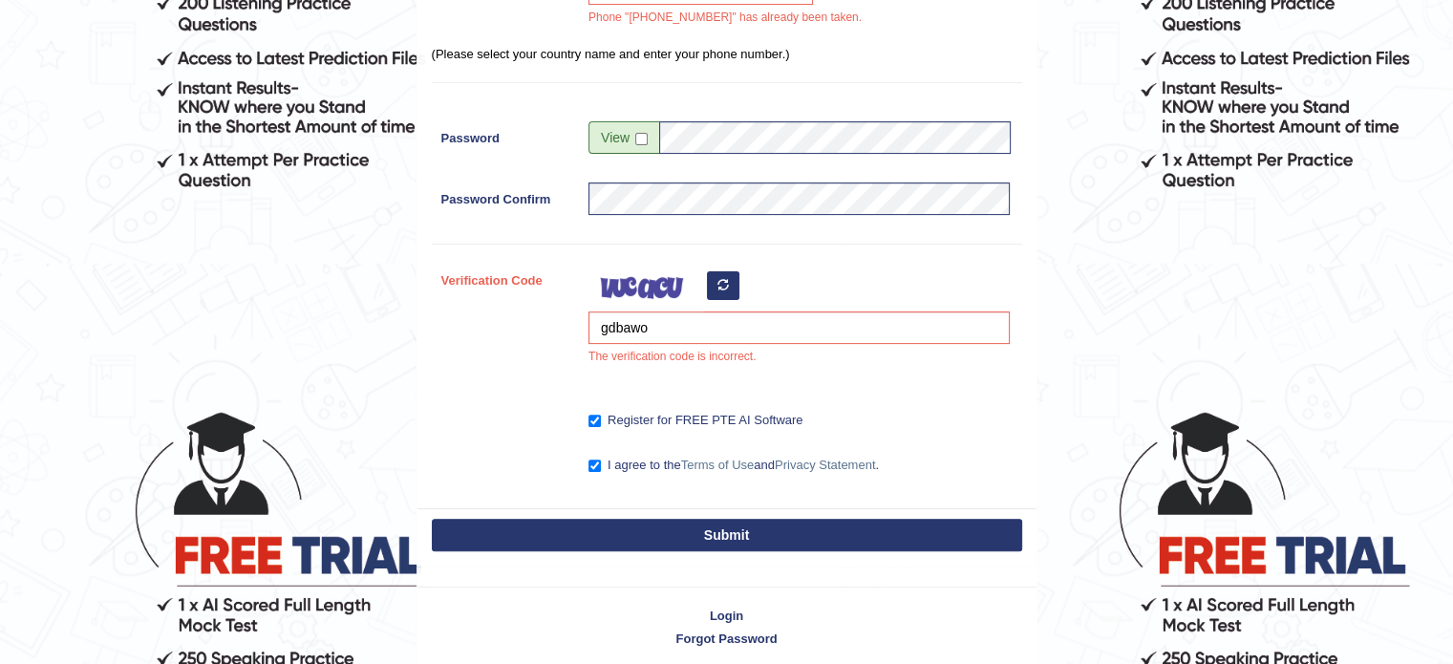
click at [646, 538] on button "Submit" at bounding box center [727, 535] width 590 height 32
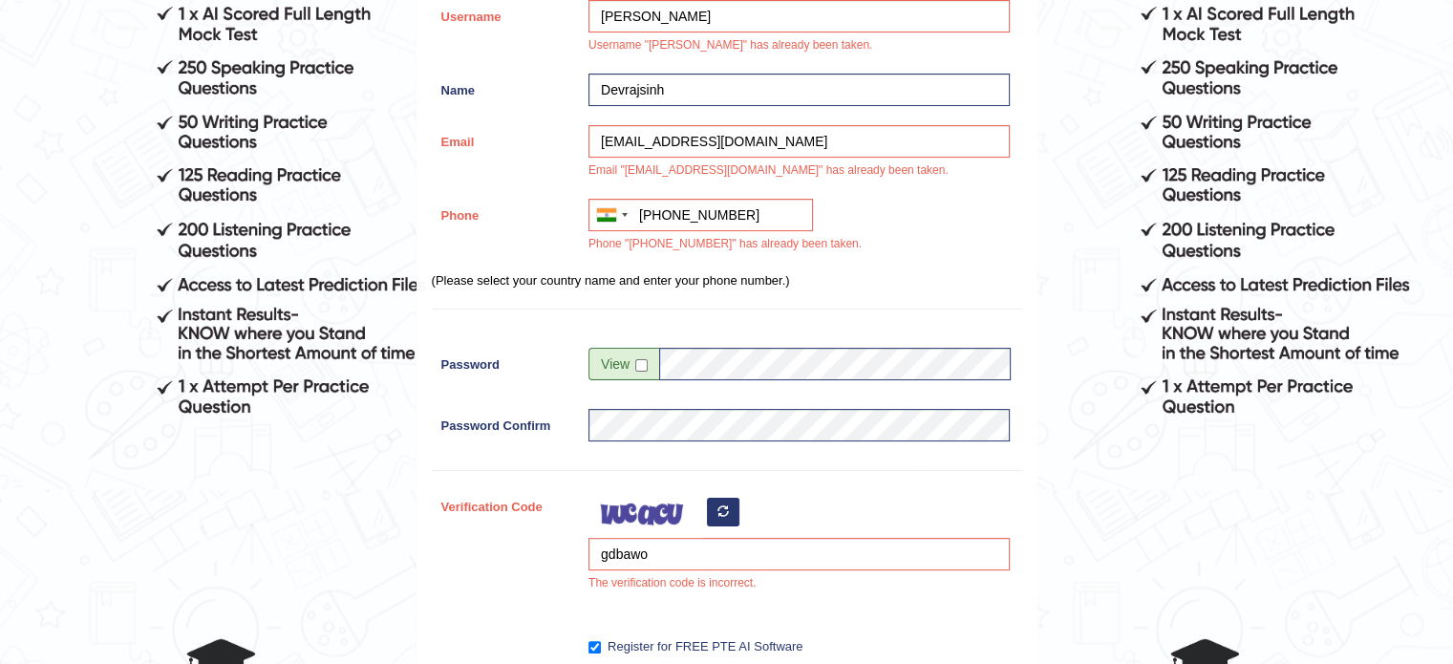
scroll to position [434, 0]
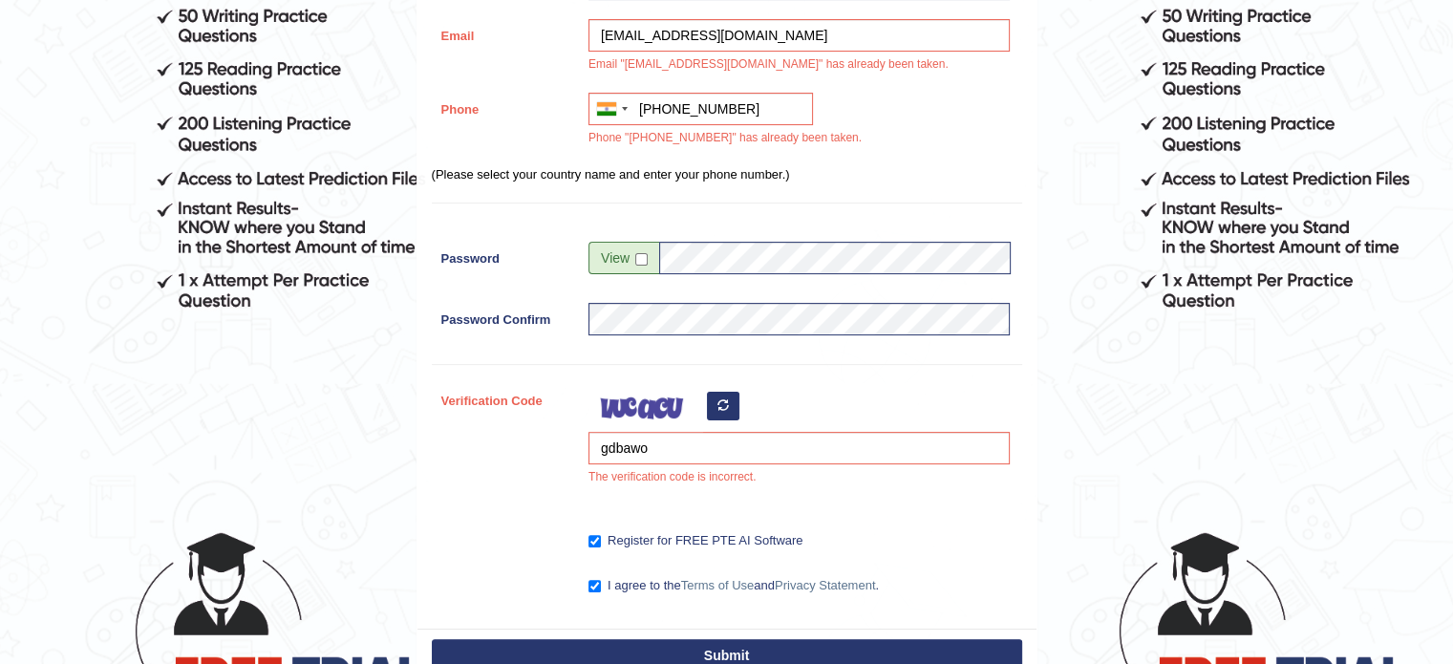
click at [724, 402] on icon "button" at bounding box center [722, 404] width 11 height 11
drag, startPoint x: 668, startPoint y: 446, endPoint x: 542, endPoint y: 443, distance: 126.1
click at [542, 443] on div "Verification Code gdbawo The verification code is incorrect." at bounding box center [727, 440] width 590 height 112
click at [442, 437] on div "Verification Code is The verification code is incorrect." at bounding box center [727, 440] width 590 height 112
click at [638, 445] on input "is" at bounding box center [798, 448] width 421 height 32
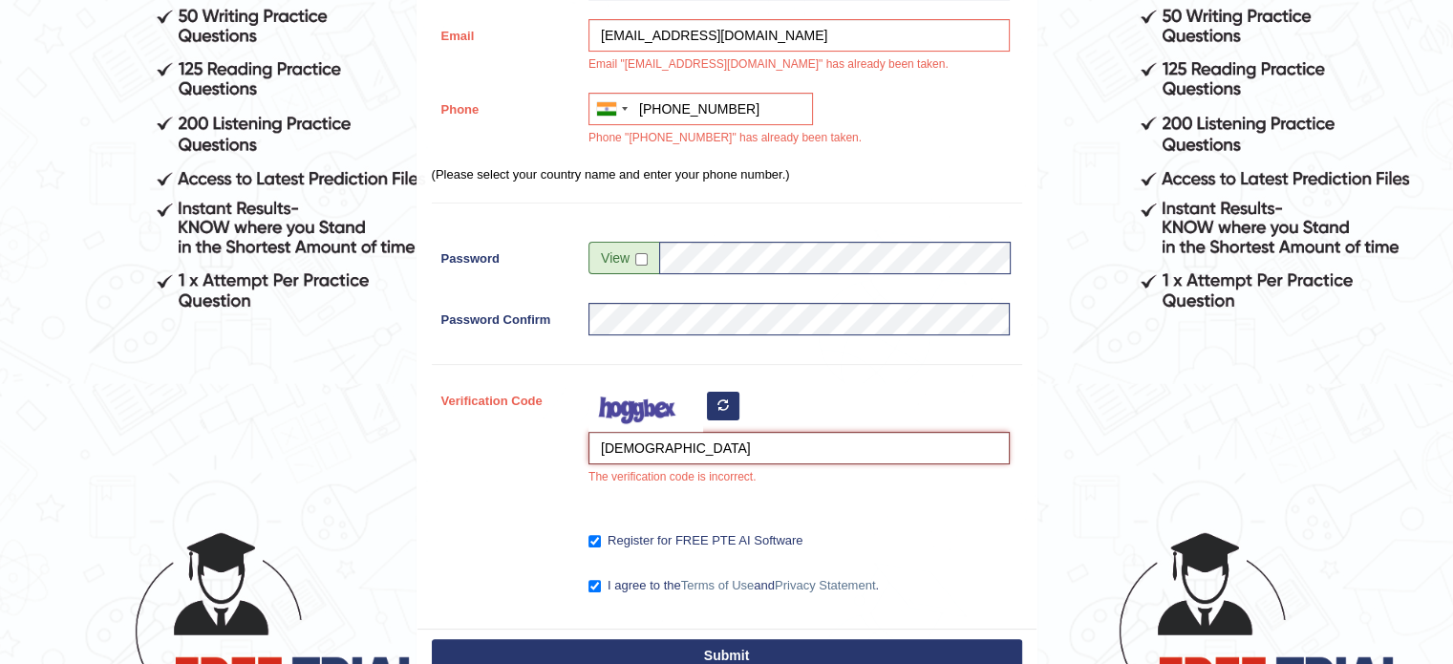
type input "isvere"
click at [642, 648] on button "Submit" at bounding box center [727, 655] width 590 height 32
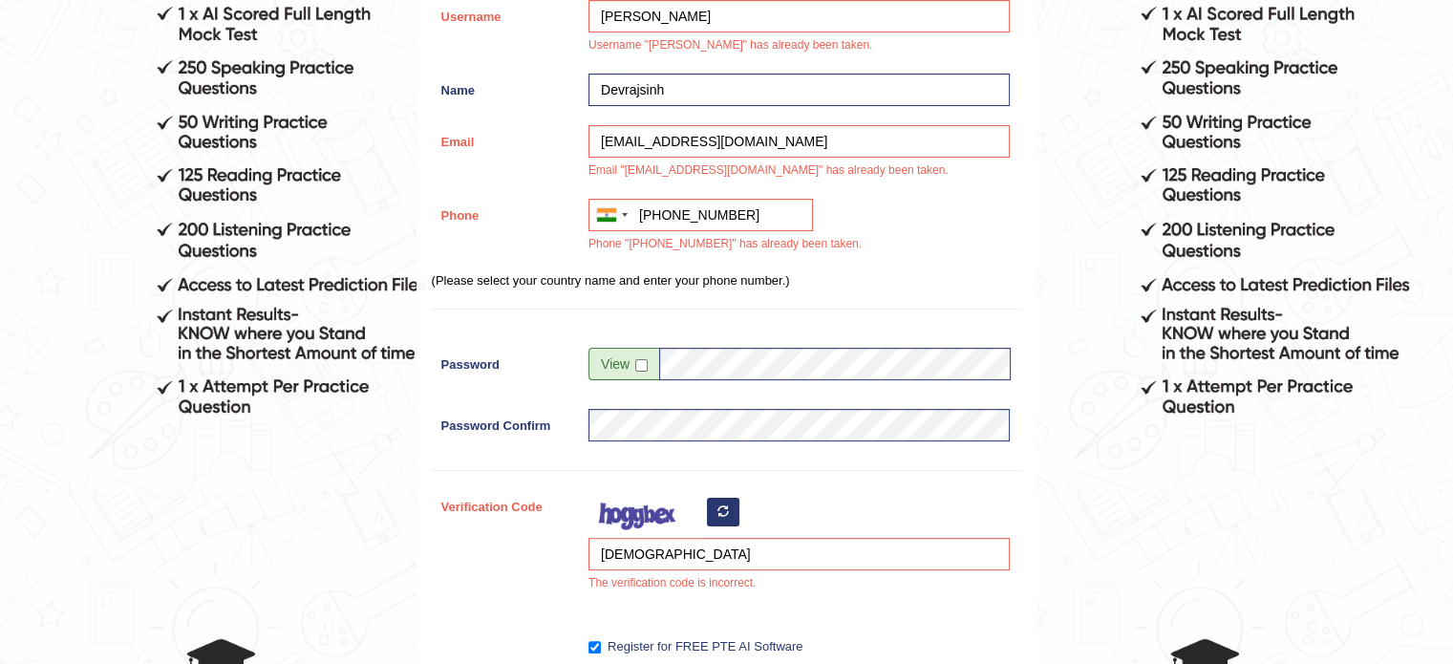
scroll to position [613, 0]
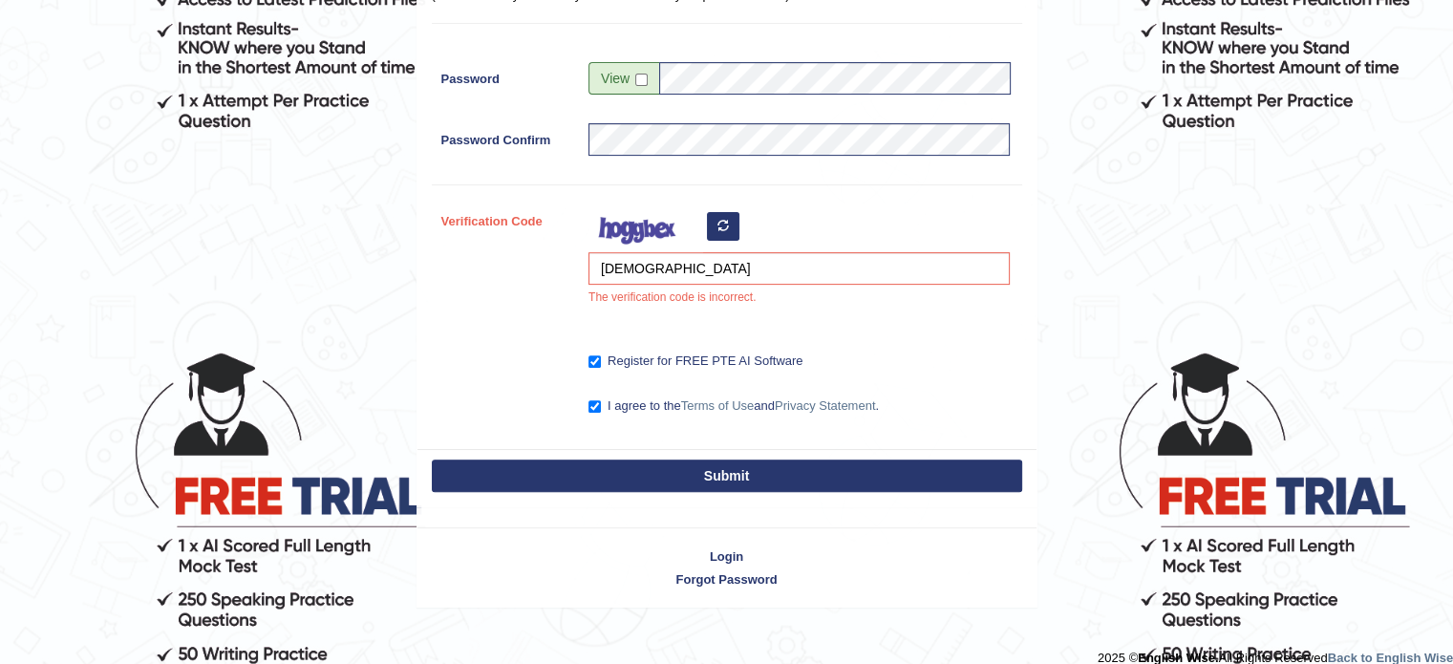
click at [675, 461] on button "Submit" at bounding box center [727, 475] width 590 height 32
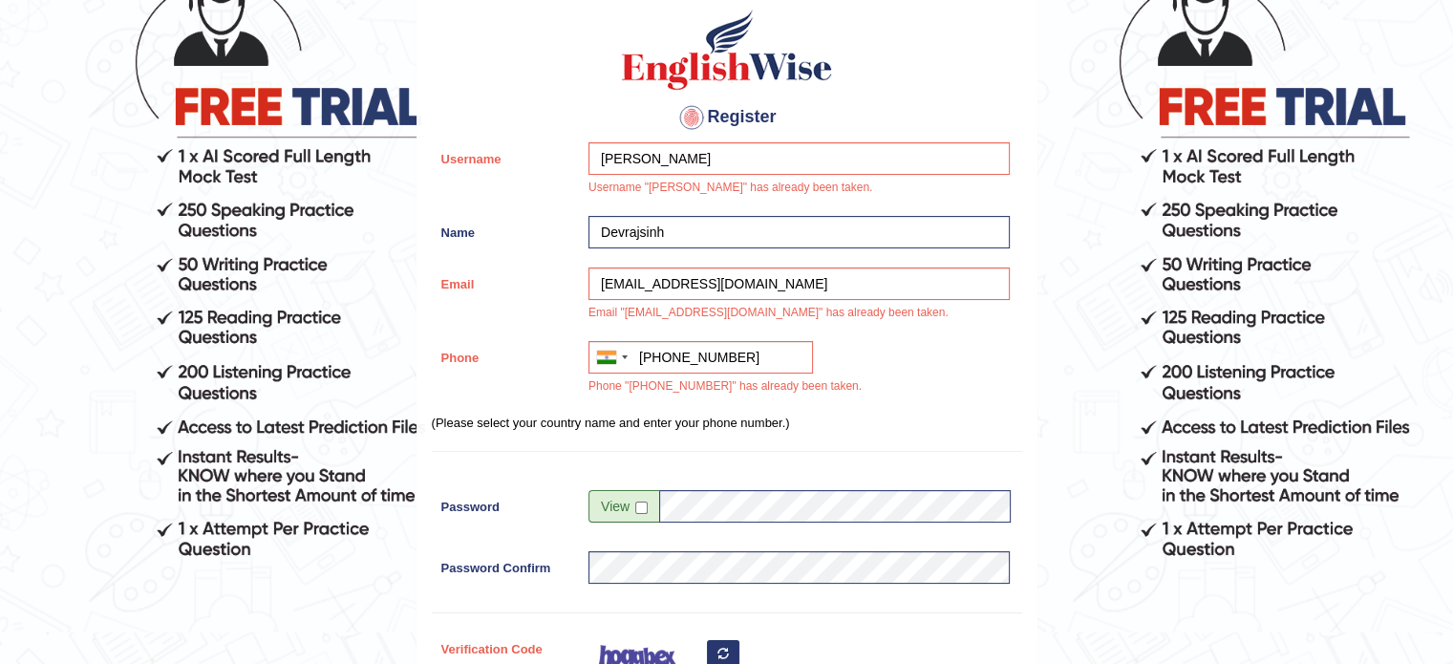
scroll to position [186, 0]
click at [639, 501] on input "checkbox" at bounding box center [641, 507] width 12 height 12
checkbox input "true"
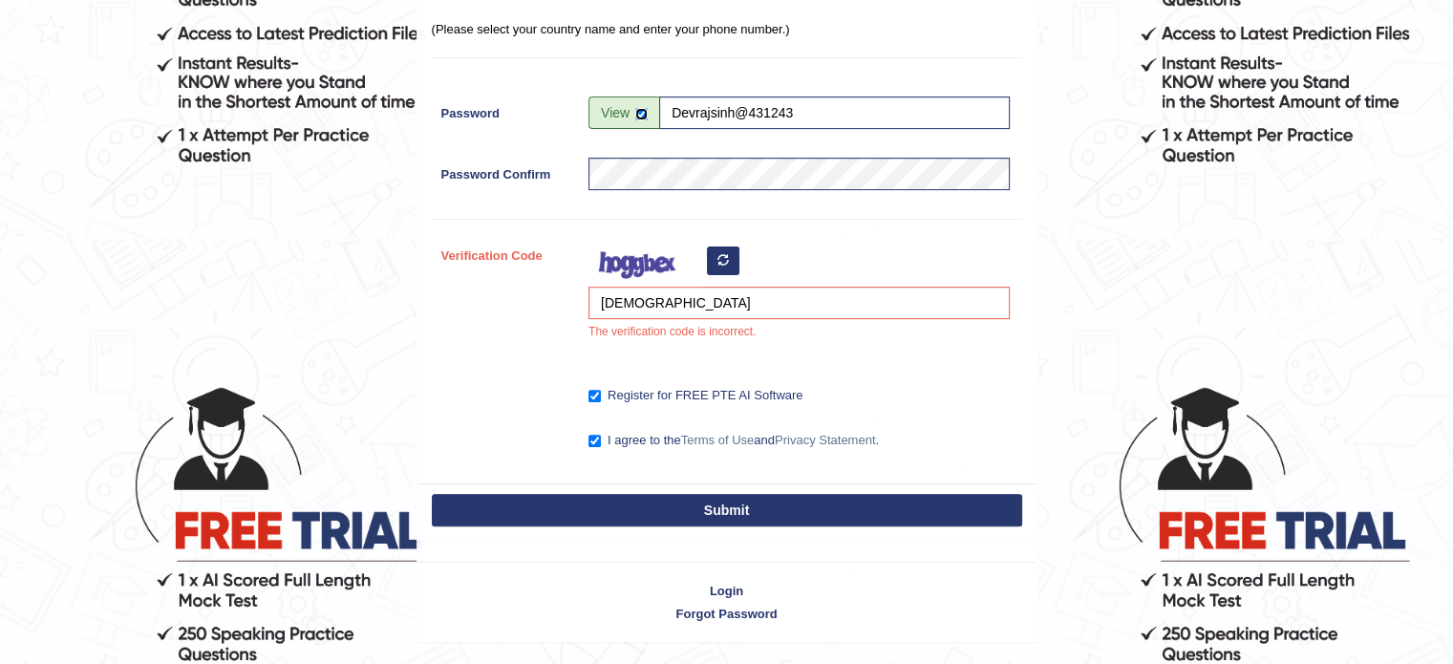
scroll to position [580, 0]
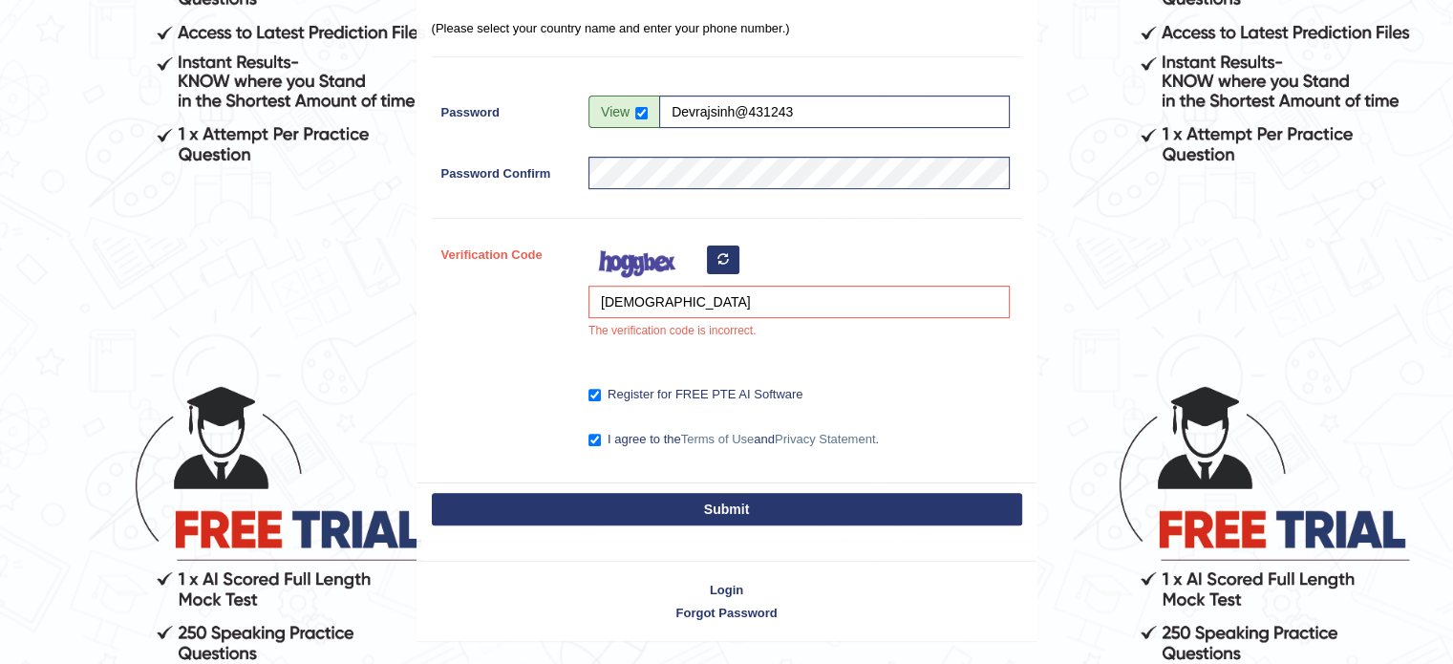
click at [665, 500] on button "Submit" at bounding box center [727, 509] width 590 height 32
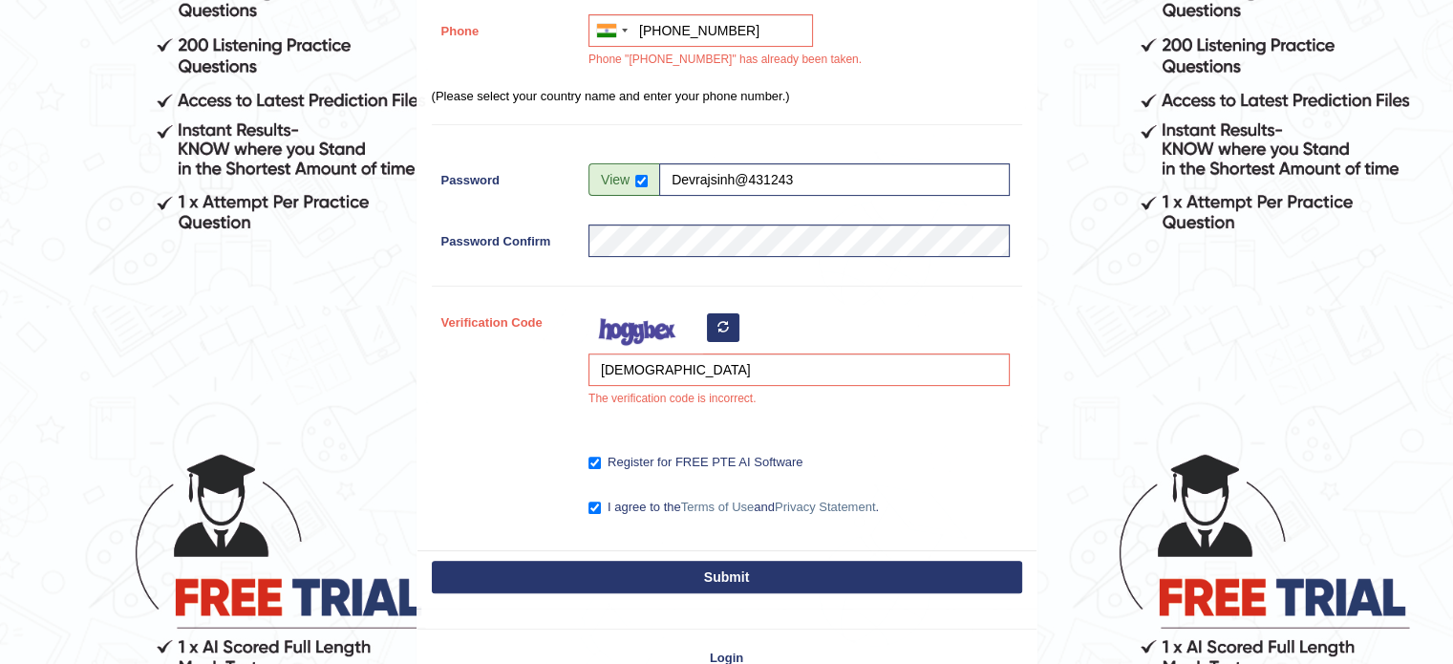
scroll to position [511, 0]
click at [711, 328] on button "button" at bounding box center [723, 328] width 32 height 29
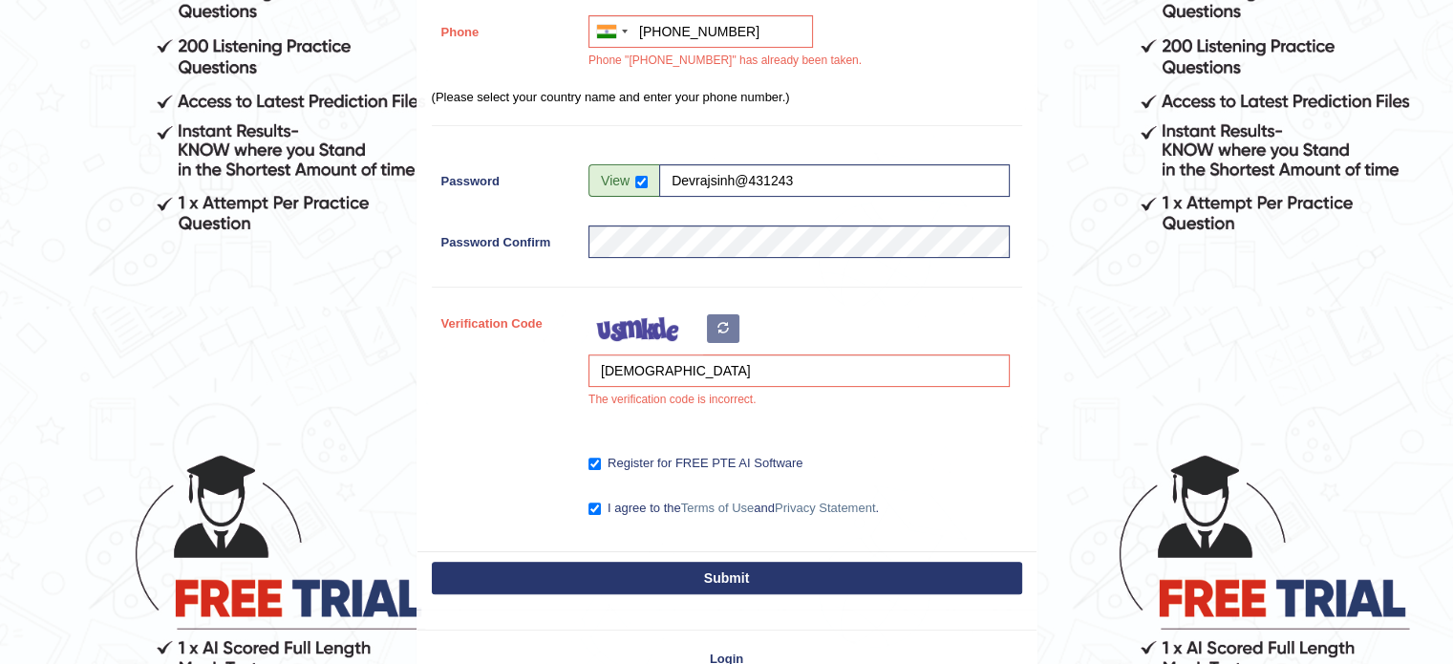
scroll to position [632, 0]
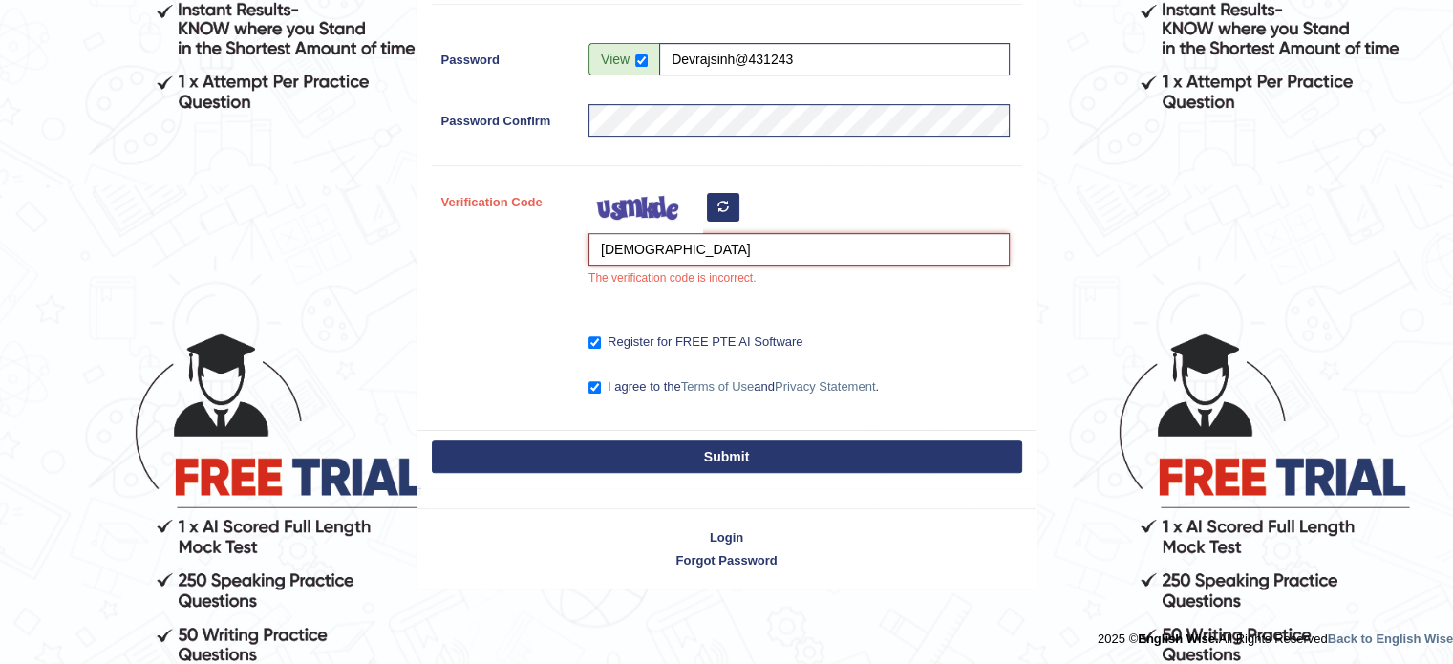
drag, startPoint x: 691, startPoint y: 240, endPoint x: 543, endPoint y: 256, distance: 149.0
click at [543, 256] on div "Verification Code isvere The verification code is incorrect." at bounding box center [727, 241] width 590 height 112
click at [711, 205] on button "button" at bounding box center [723, 207] width 32 height 29
click at [661, 244] on input "Verification Code" at bounding box center [798, 249] width 421 height 32
click at [493, 287] on div "Verification Code rehe The verification code is incorrect." at bounding box center [727, 241] width 590 height 112
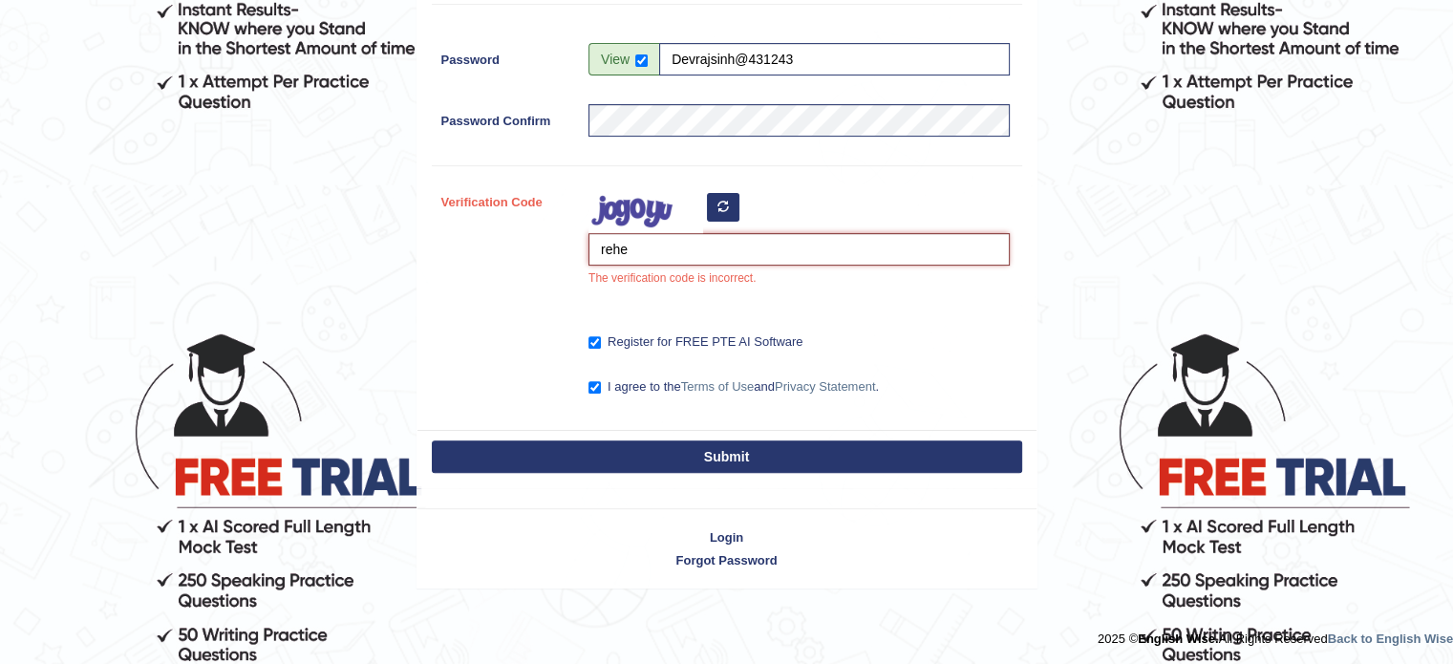
click at [655, 251] on input "rehe" at bounding box center [798, 249] width 421 height 32
type input "reheha"
click at [669, 445] on button "Submit" at bounding box center [727, 456] width 590 height 32
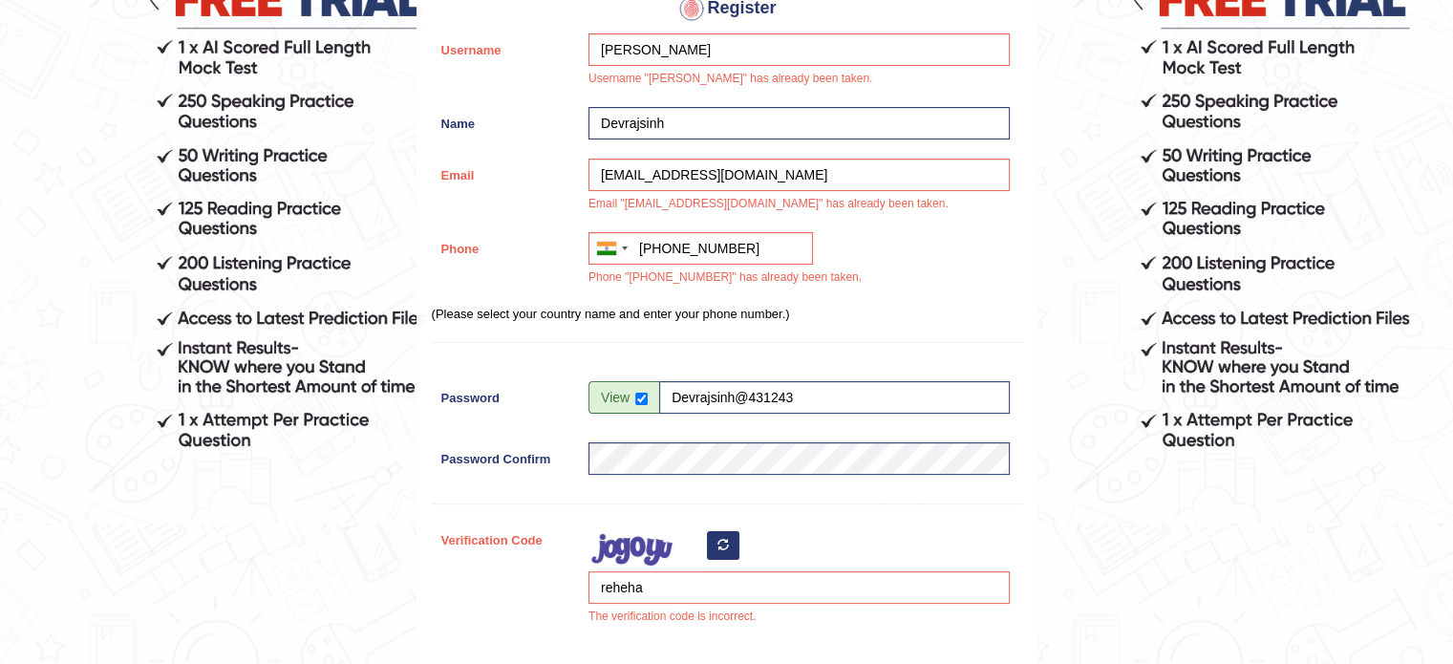
scroll to position [293, 0]
click at [802, 169] on input "[EMAIL_ADDRESS][DOMAIN_NAME]" at bounding box center [798, 176] width 421 height 32
click at [602, 175] on input "dchavdadevrajsinh@gmail.com"" at bounding box center [798, 176] width 421 height 32
type input ""dchavdadevrajsinh@gmail.com""
click at [673, 41] on input "[PERSON_NAME]" at bounding box center [798, 50] width 421 height 32
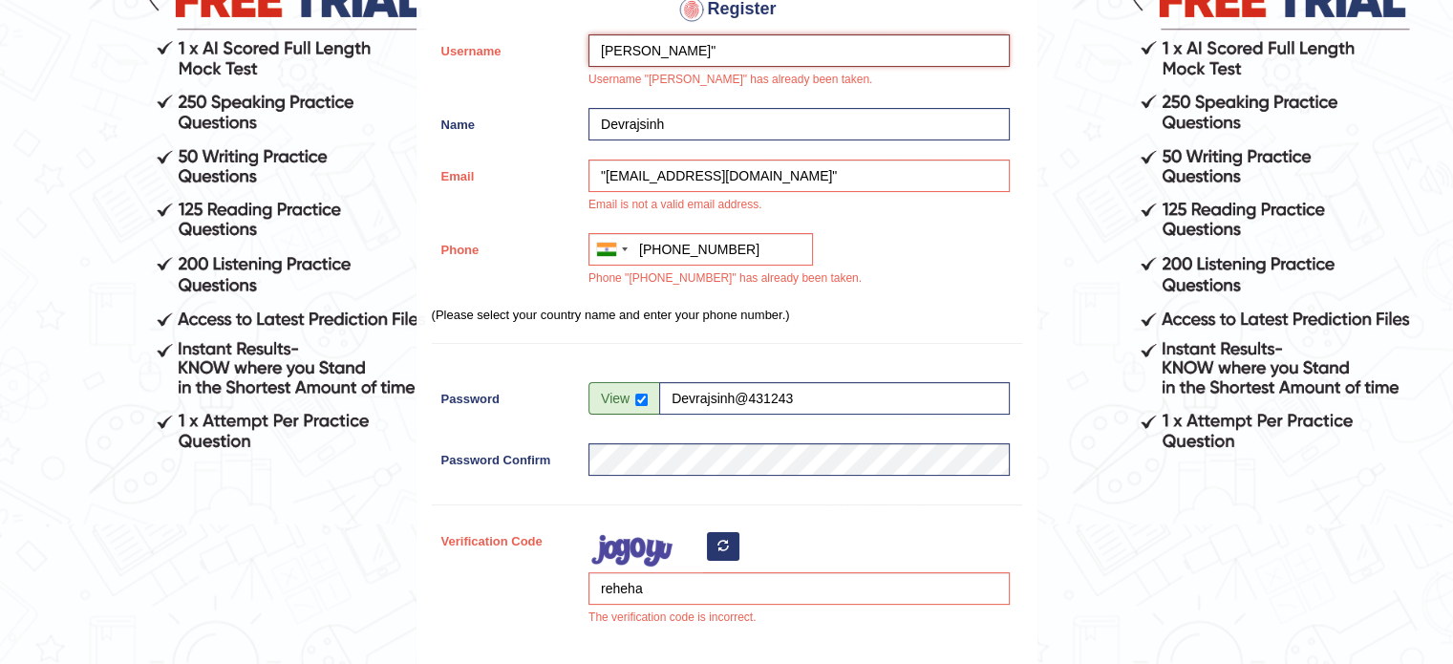
click at [603, 46] on input "Chavda"" at bounding box center [798, 50] width 421 height 32
type input ""Chavda""
click at [638, 246] on input "[PHONE_NUMBER]" at bounding box center [700, 249] width 224 height 32
click at [744, 240] on input ""+919824613954" at bounding box center [700, 249] width 224 height 32
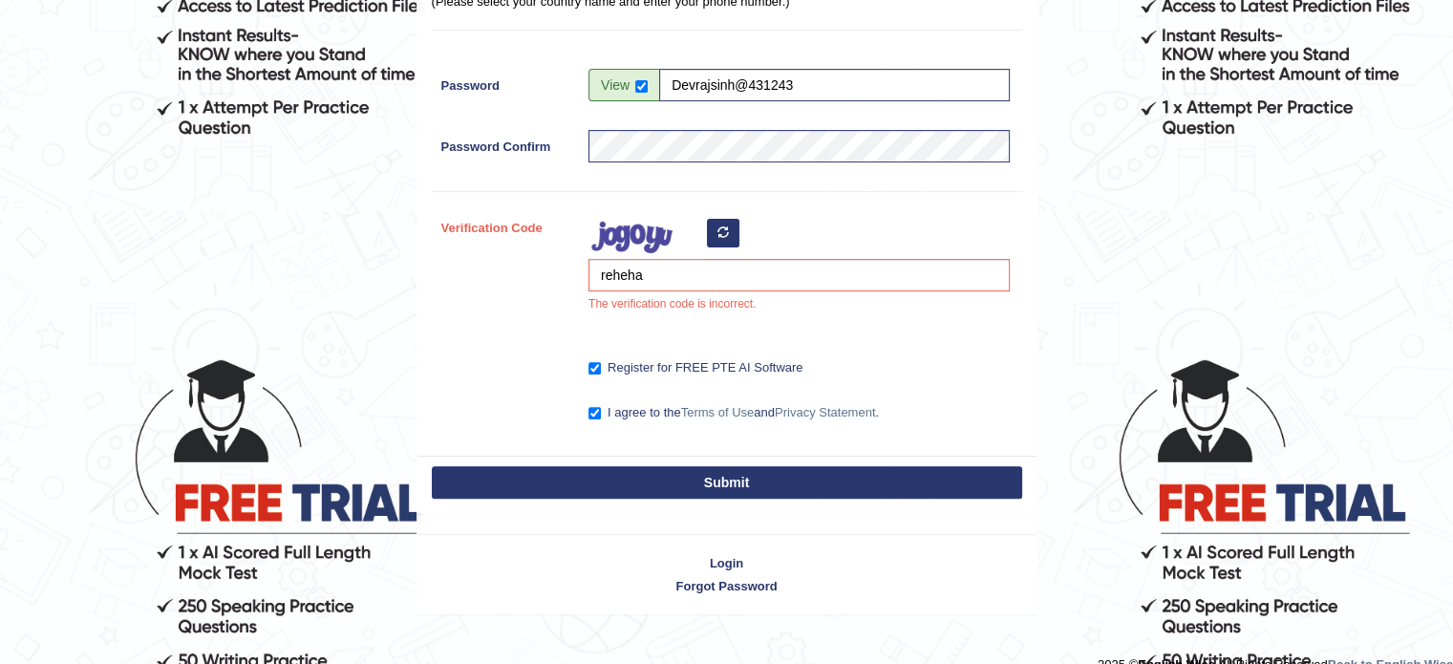
scroll to position [614, 0]
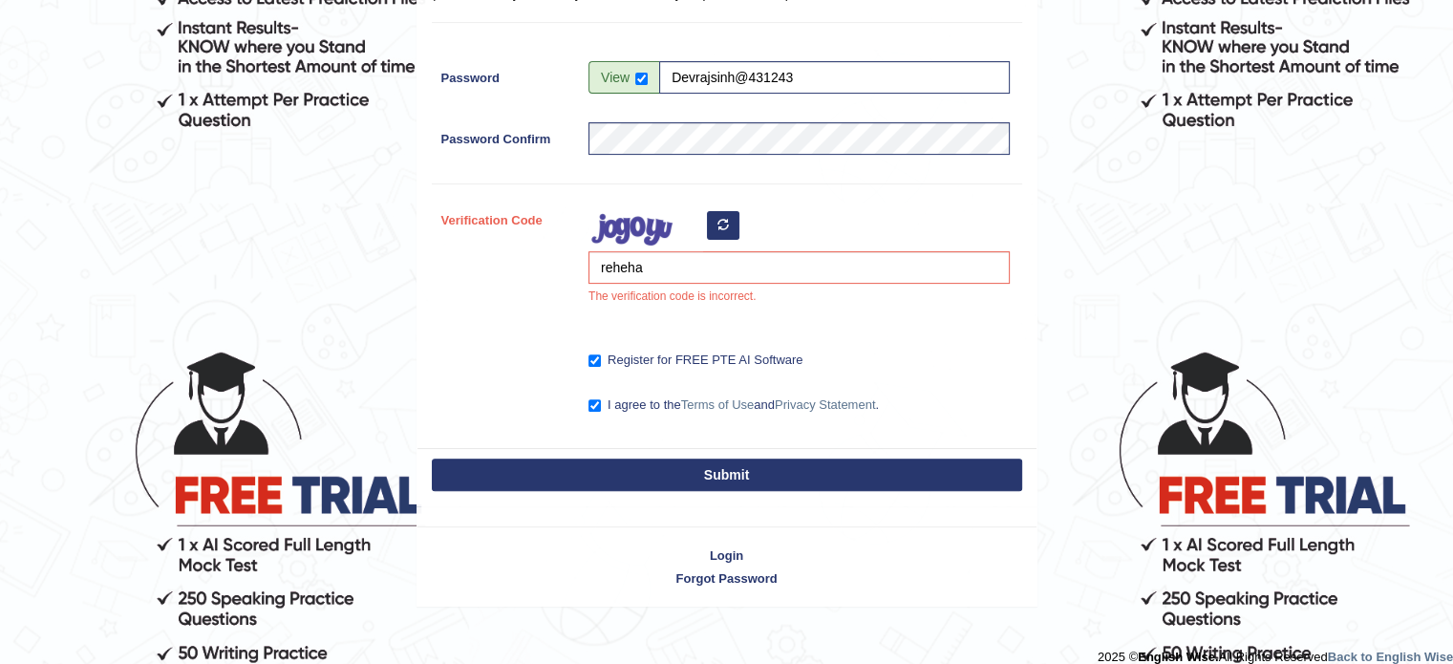
click at [744, 481] on button "Submit" at bounding box center [727, 475] width 590 height 32
type input "[PHONE_NUMBER]"
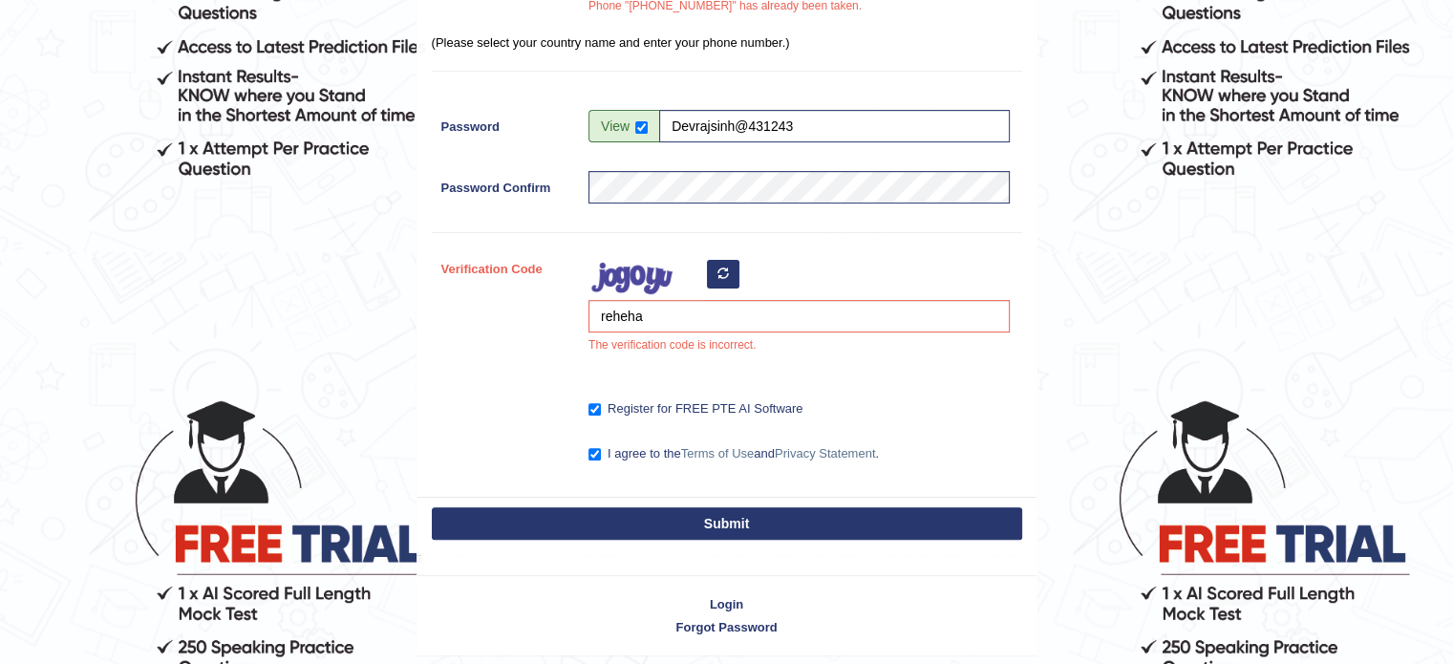
scroll to position [572, 0]
